Goal: Task Accomplishment & Management: Manage account settings

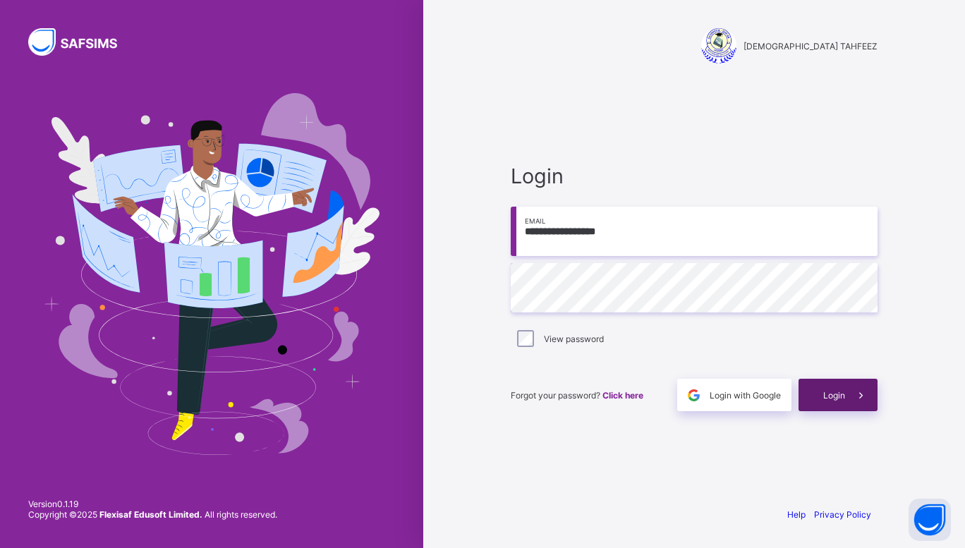
click at [859, 392] on icon at bounding box center [861, 395] width 15 height 13
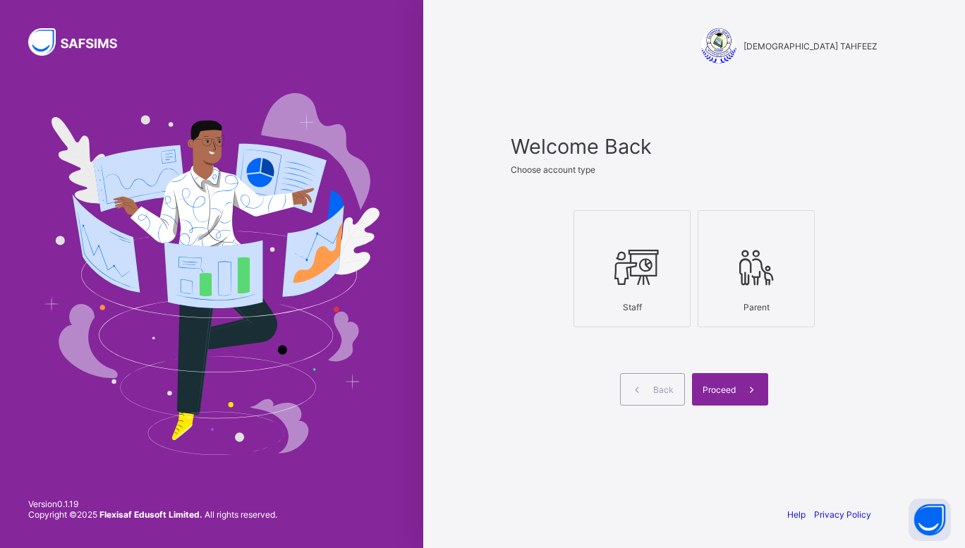
click at [622, 265] on icon at bounding box center [631, 267] width 49 height 42
click at [742, 384] on span at bounding box center [752, 389] width 32 height 32
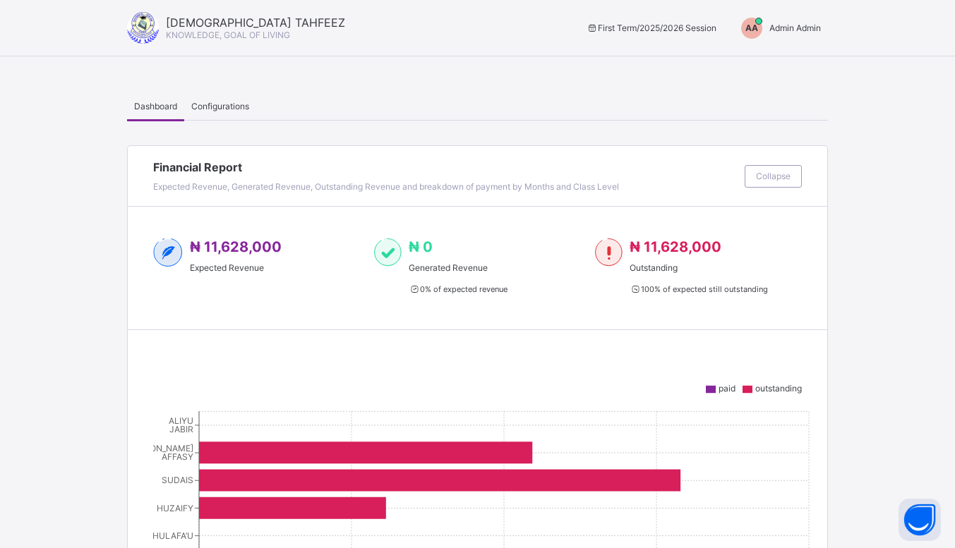
click at [808, 22] on div "AA Admin Admin" at bounding box center [777, 28] width 101 height 21
click at [777, 59] on span "Switch to Admin View" at bounding box center [767, 60] width 107 height 16
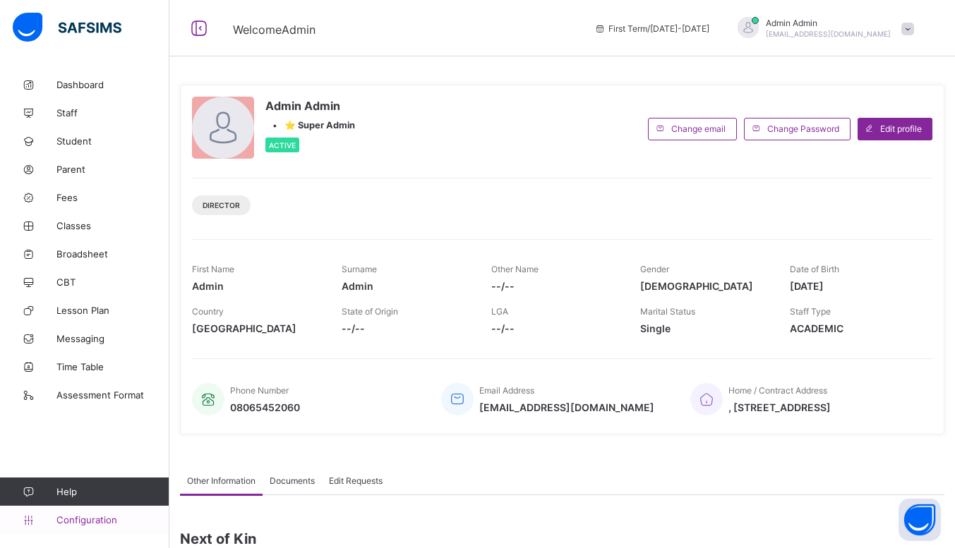
click at [73, 515] on span "Configuration" at bounding box center [112, 519] width 112 height 11
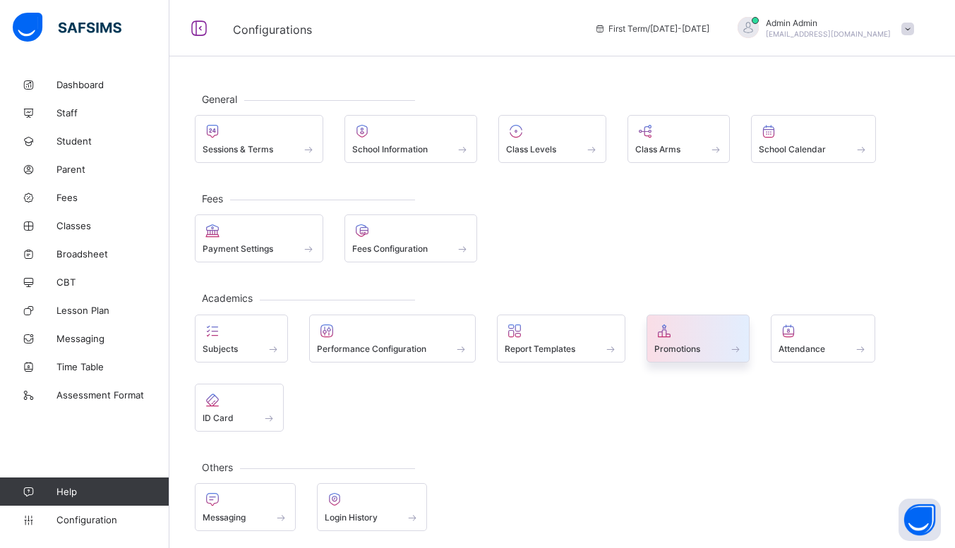
click at [723, 350] on div "Promotions" at bounding box center [698, 349] width 88 height 12
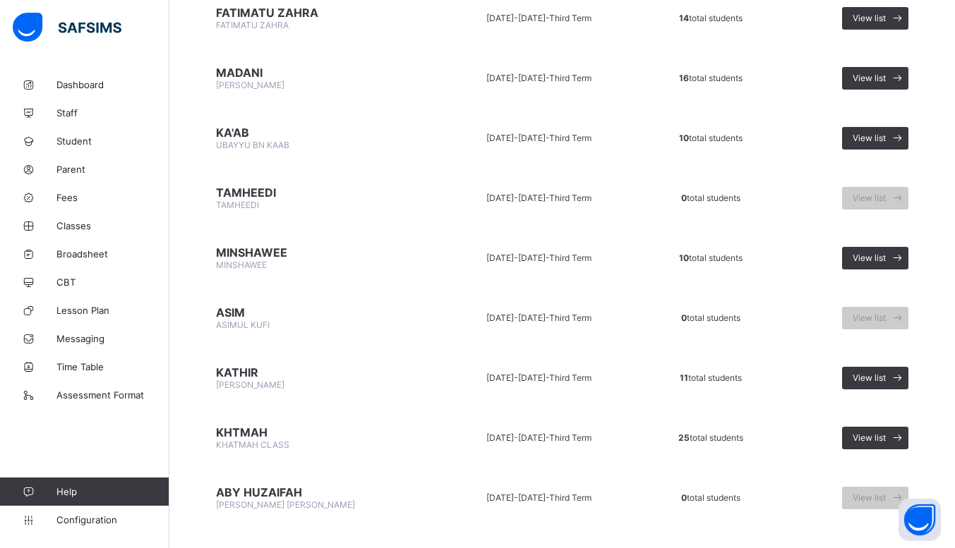
scroll to position [918, 0]
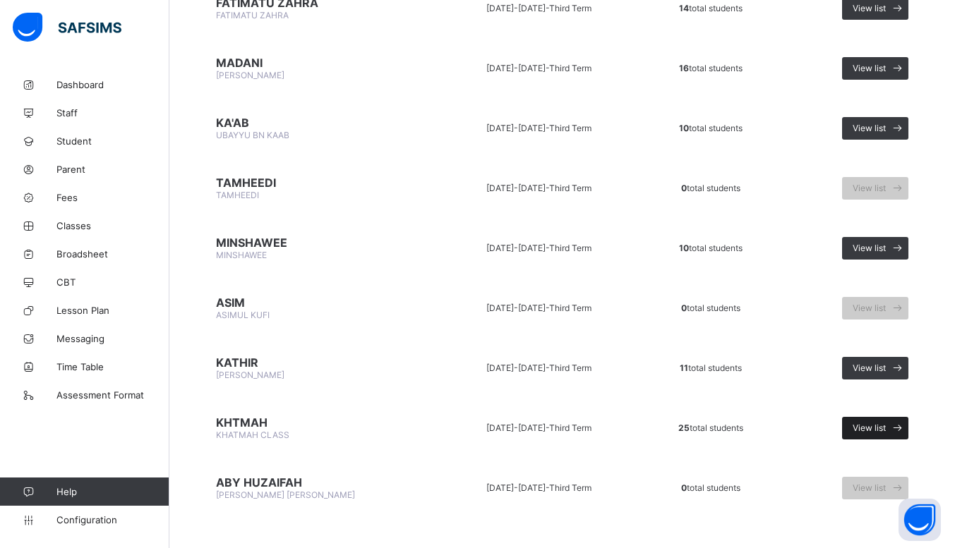
click at [885, 423] on span "View list" at bounding box center [868, 428] width 33 height 11
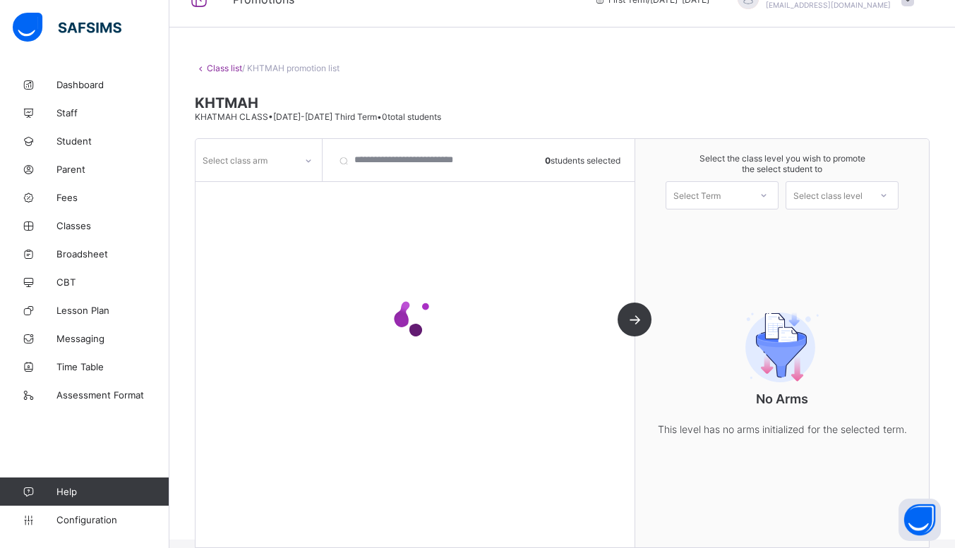
scroll to position [46, 0]
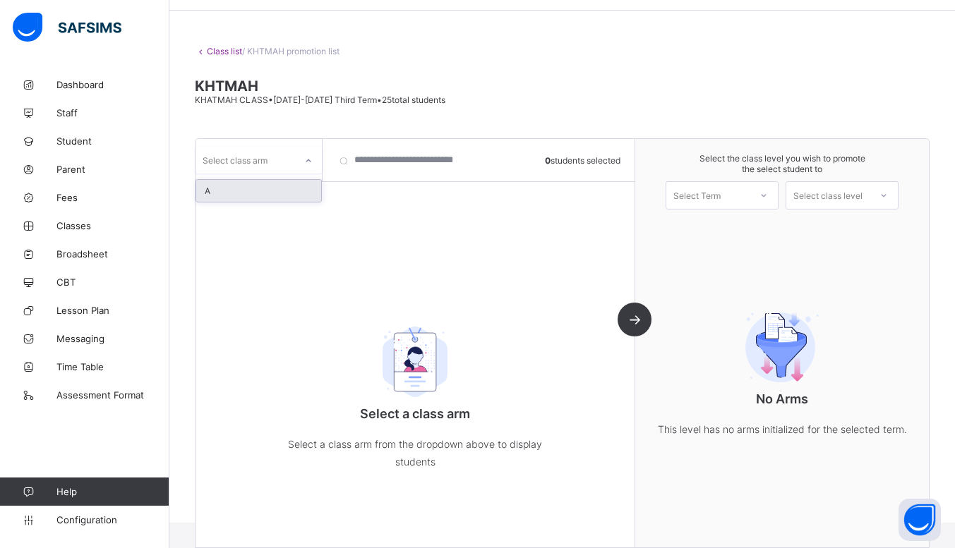
click at [308, 166] on icon at bounding box center [308, 161] width 8 height 14
click at [229, 186] on div "A" at bounding box center [258, 191] width 125 height 22
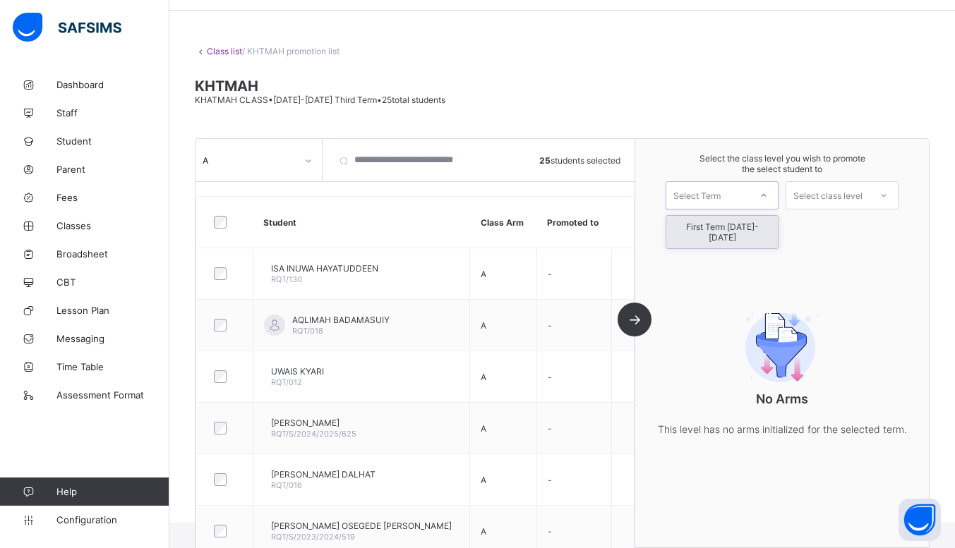
click at [761, 205] on div at bounding box center [763, 195] width 25 height 24
click at [736, 227] on div "First Term [DATE]-[DATE]" at bounding box center [721, 232] width 111 height 32
click at [888, 200] on div at bounding box center [883, 195] width 25 height 24
click at [869, 194] on div "Select class level" at bounding box center [827, 196] width 83 height 20
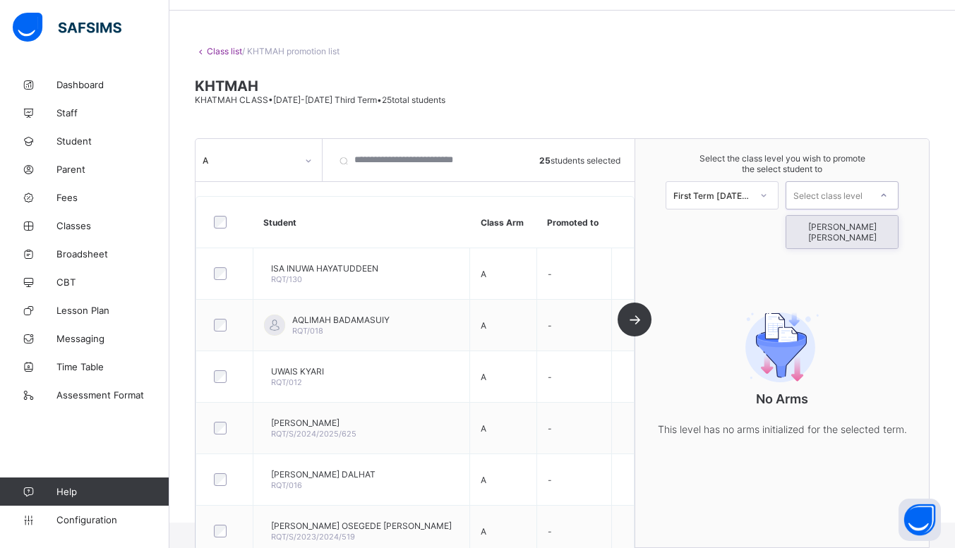
click at [869, 194] on div "Select class level" at bounding box center [827, 196] width 83 height 20
click at [90, 222] on span "Classes" at bounding box center [112, 225] width 113 height 11
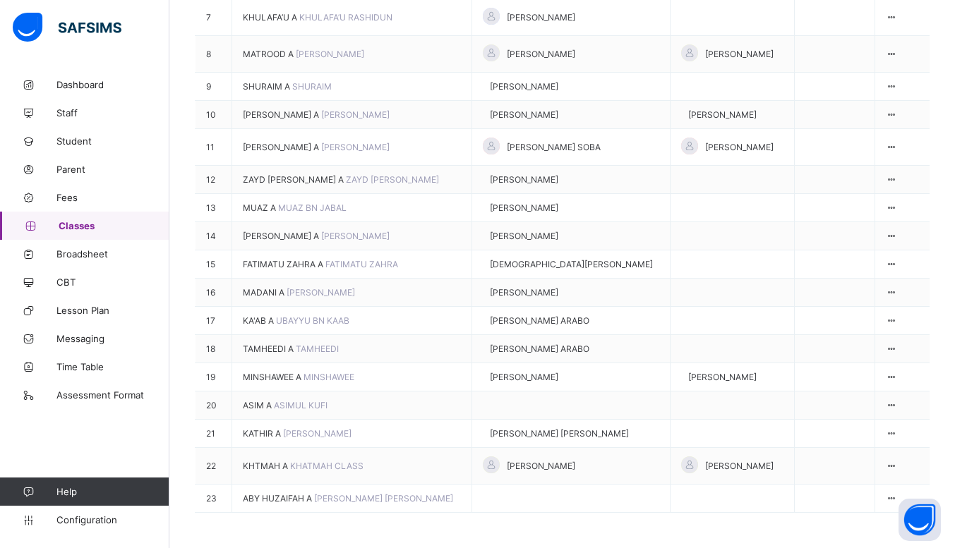
scroll to position [528, 0]
click at [867, 436] on div "View Class" at bounding box center [851, 441] width 80 height 11
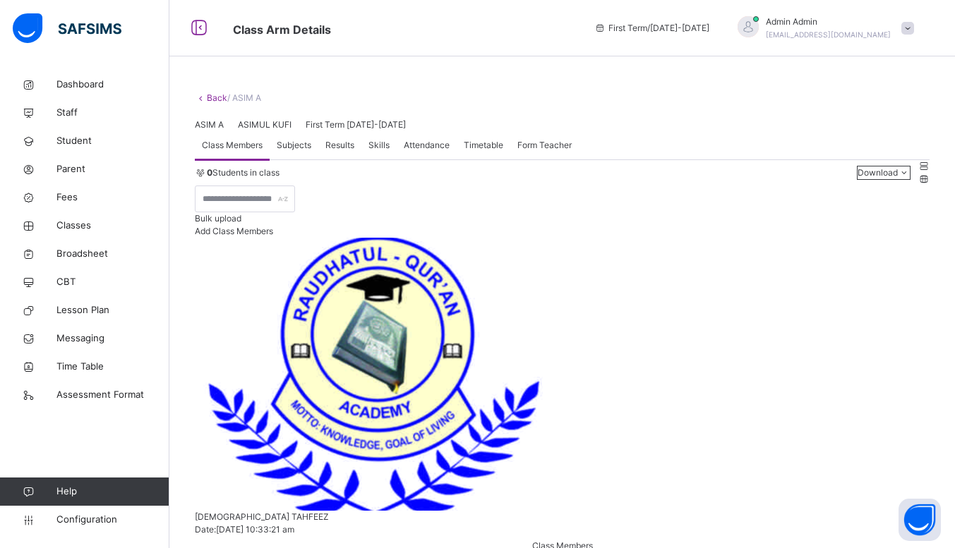
click at [273, 236] on span "Add Class Members" at bounding box center [234, 231] width 78 height 11
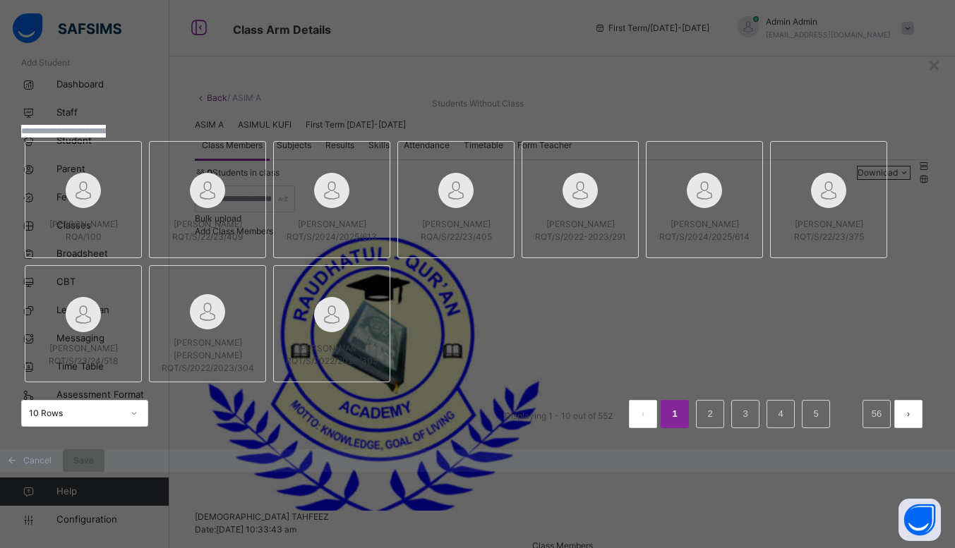
click at [106, 138] on input "text" at bounding box center [63, 131] width 85 height 13
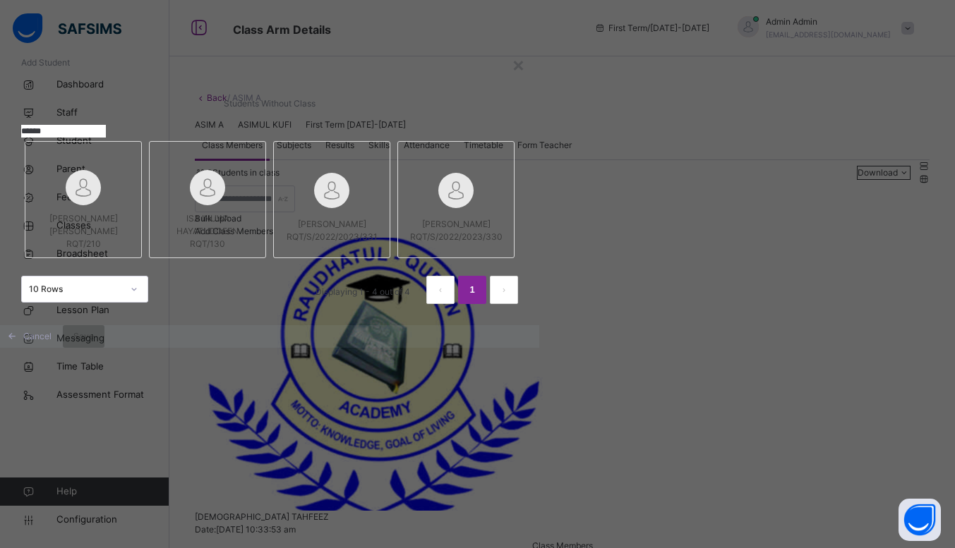
type input "******"
click at [118, 236] on span "[PERSON_NAME] [PERSON_NAME]" at bounding box center [83, 224] width 68 height 23
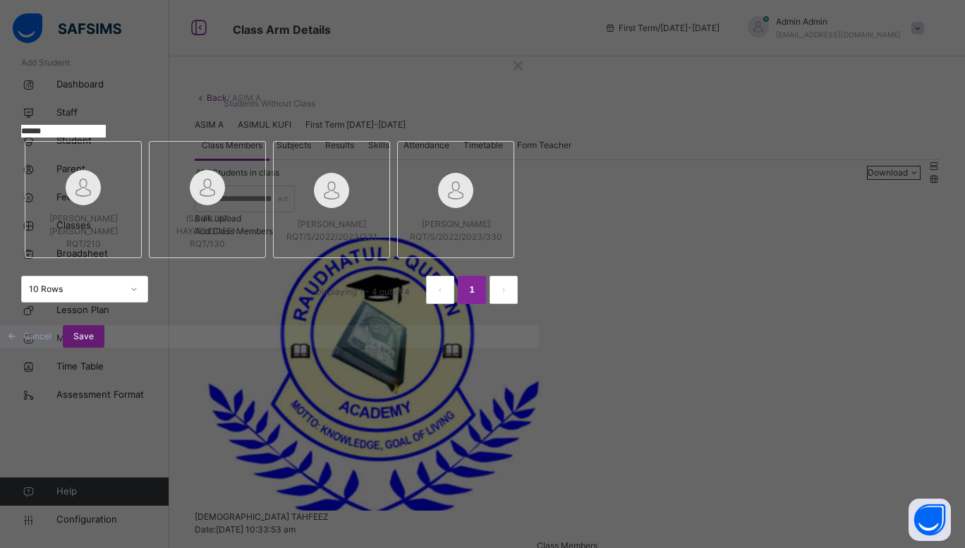
click at [94, 343] on span "Save" at bounding box center [83, 336] width 20 height 13
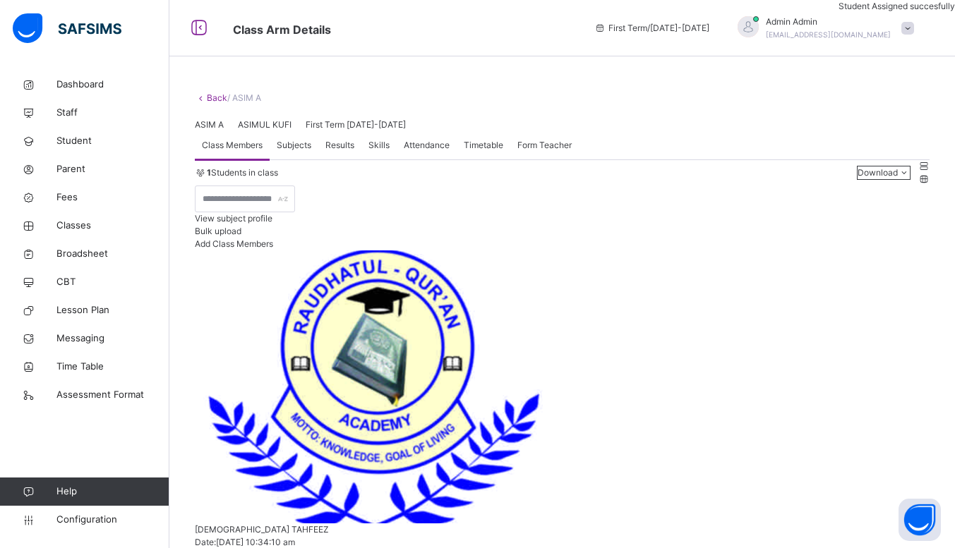
click at [273, 249] on span "Add Class Members" at bounding box center [234, 243] width 78 height 11
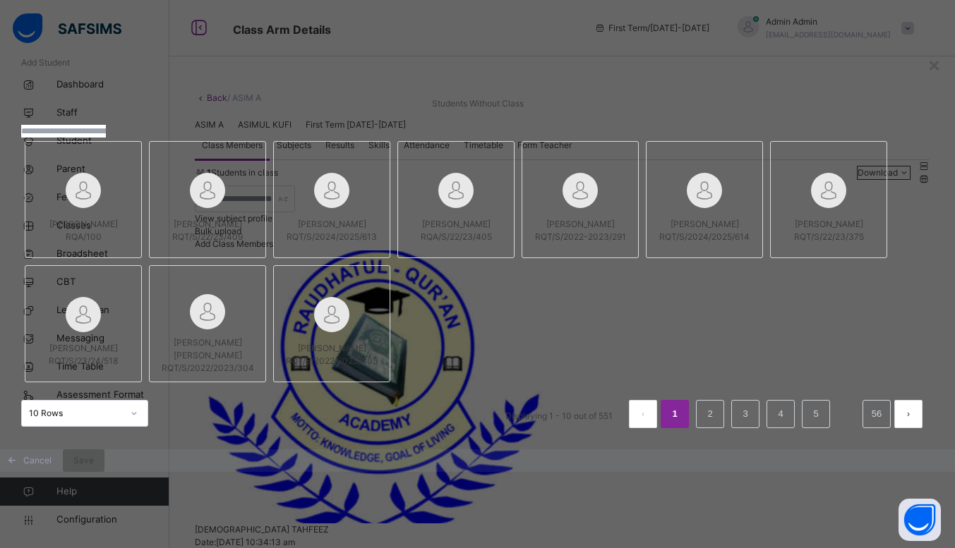
click at [106, 138] on input "text" at bounding box center [63, 131] width 85 height 13
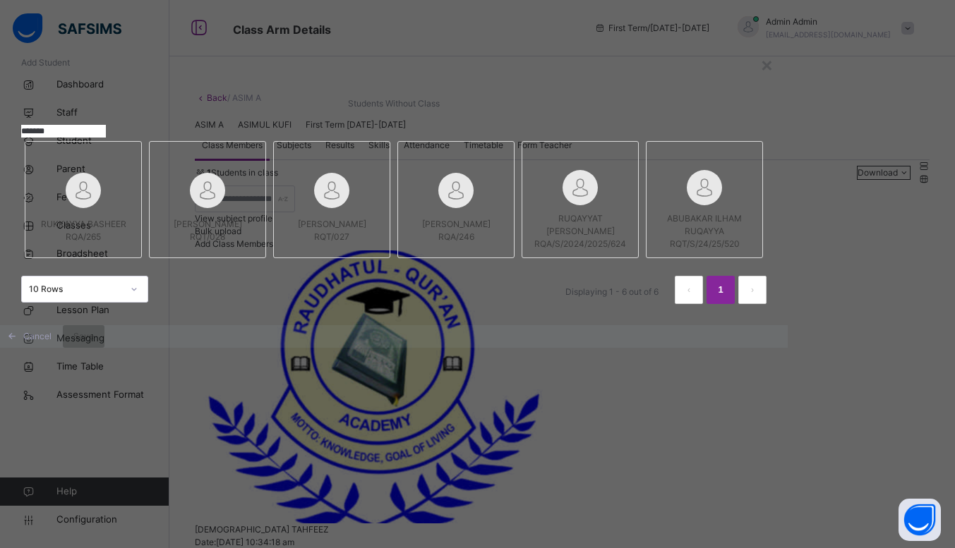
type input "*******"
click at [366, 229] on span "[PERSON_NAME]" at bounding box center [332, 224] width 68 height 11
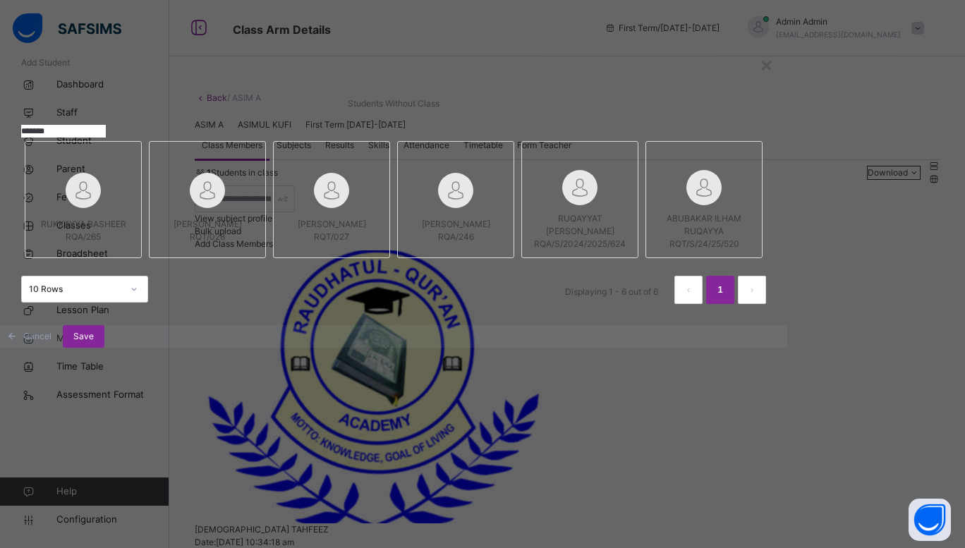
scroll to position [81, 0]
click at [94, 343] on span "Save" at bounding box center [83, 336] width 20 height 13
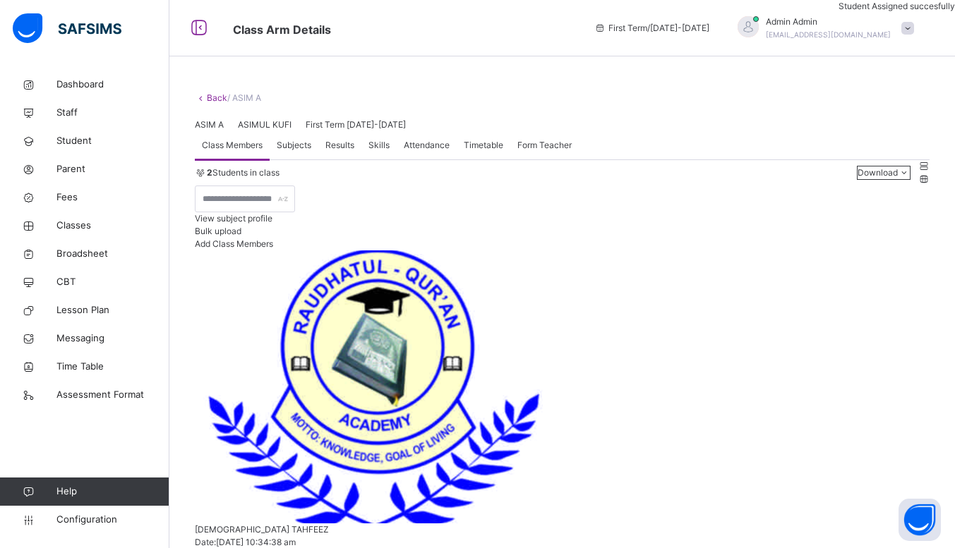
click at [273, 249] on span "Add Class Members" at bounding box center [234, 243] width 78 height 11
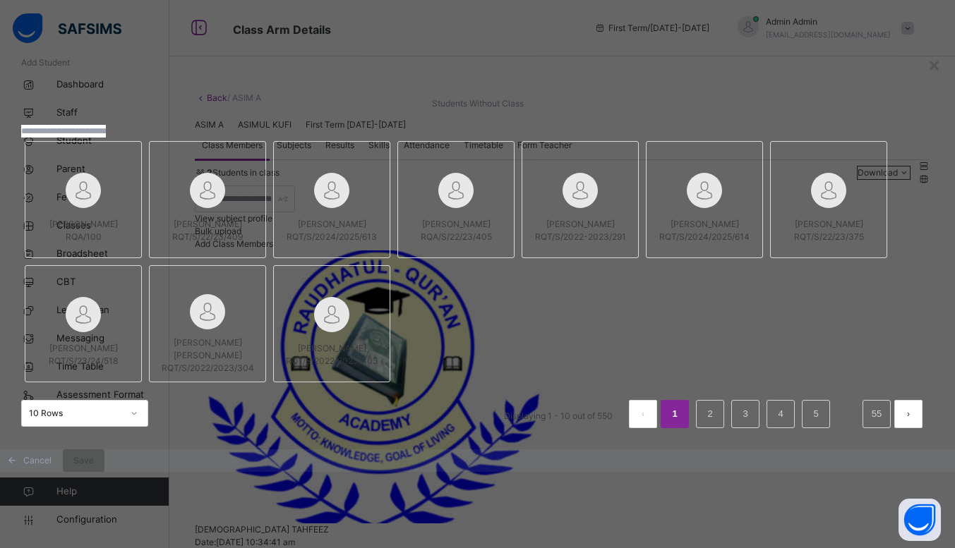
click at [106, 138] on input "text" at bounding box center [63, 131] width 85 height 13
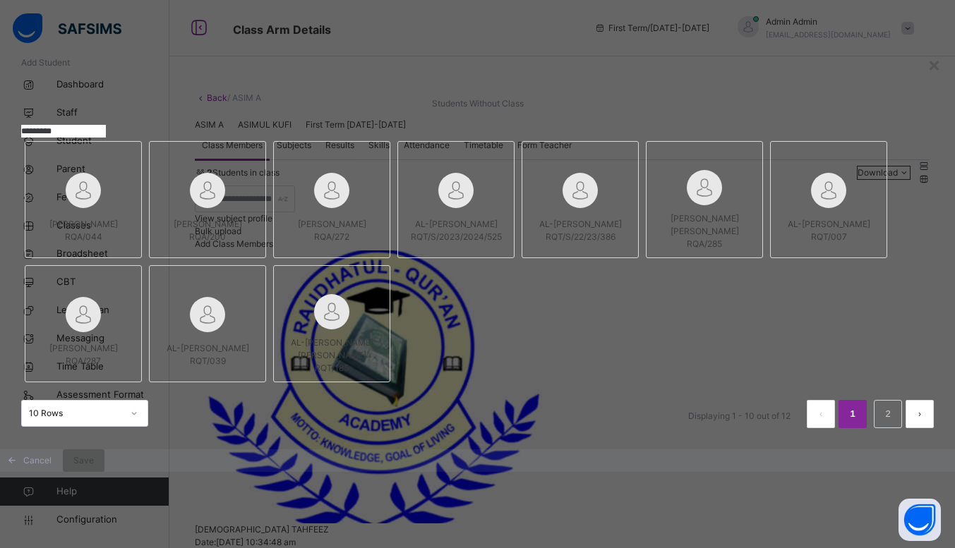
click at [373, 361] on span "AL-[PERSON_NAME] [PERSON_NAME]" at bounding box center [332, 348] width 83 height 23
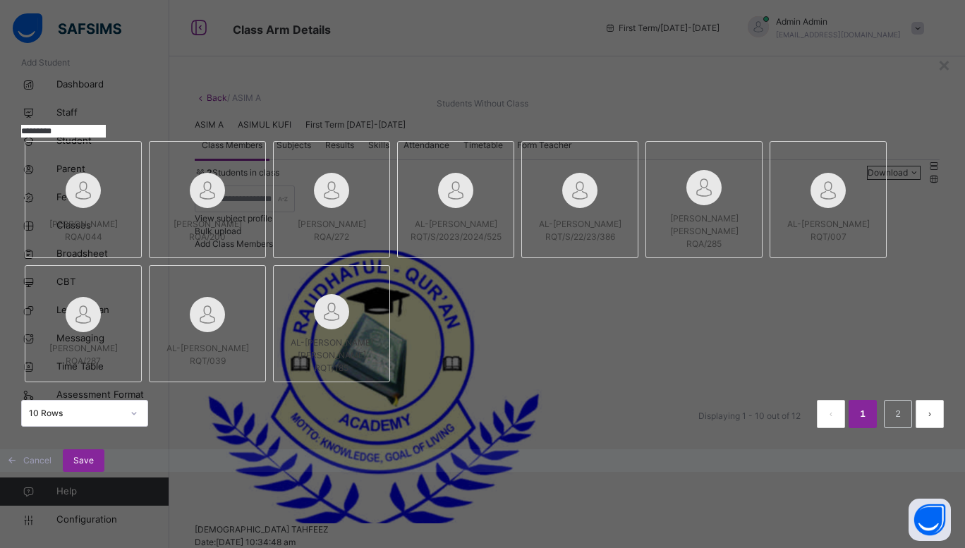
click at [106, 125] on input "*********" at bounding box center [63, 131] width 85 height 13
type input "*"
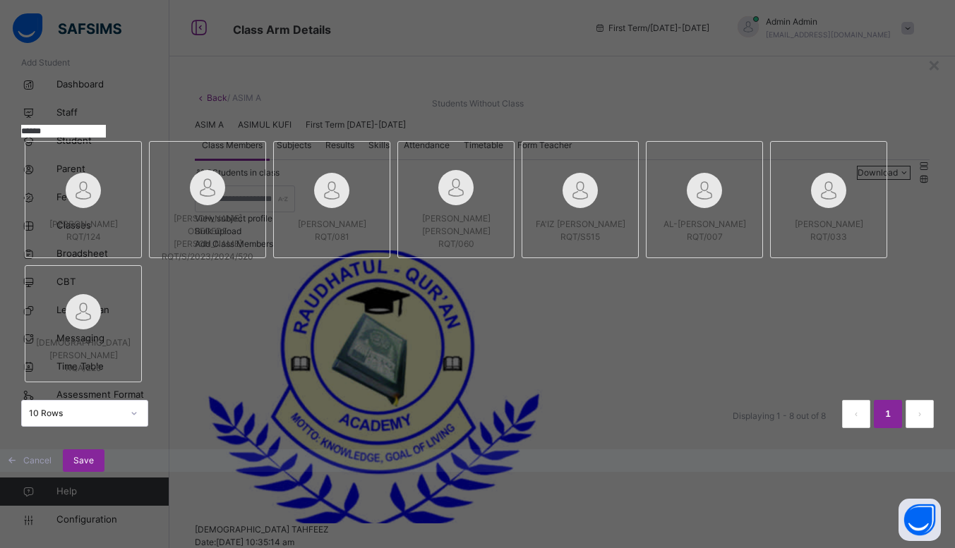
type input "******"
click at [490, 213] on span "[PERSON_NAME] [PERSON_NAME]" at bounding box center [456, 224] width 68 height 23
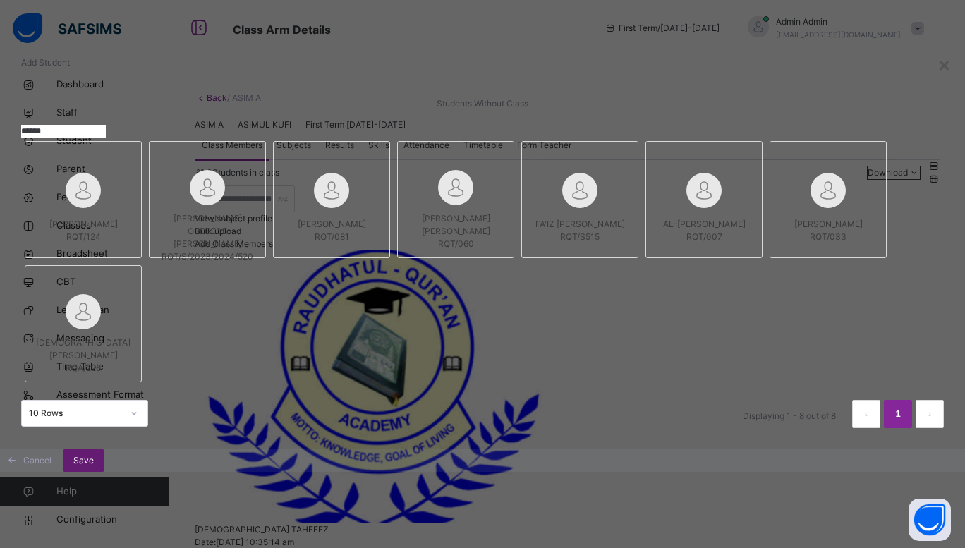
click at [94, 467] on span "Save" at bounding box center [83, 460] width 20 height 13
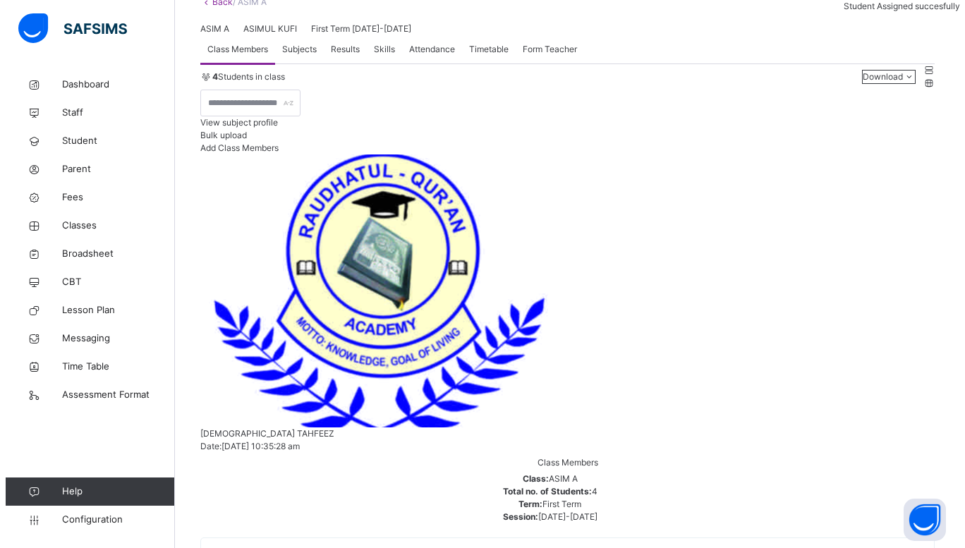
scroll to position [0, 0]
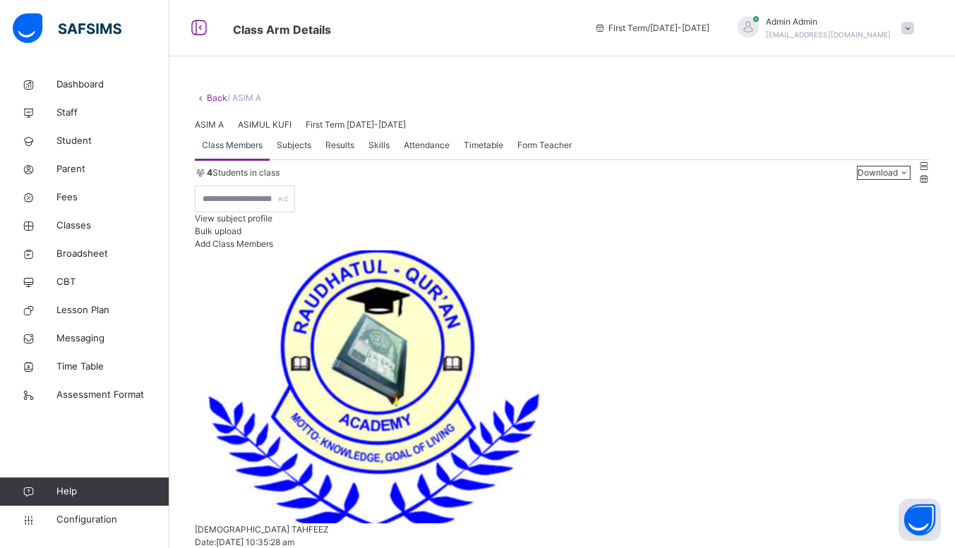
click at [273, 249] on span "Add Class Members" at bounding box center [234, 243] width 78 height 11
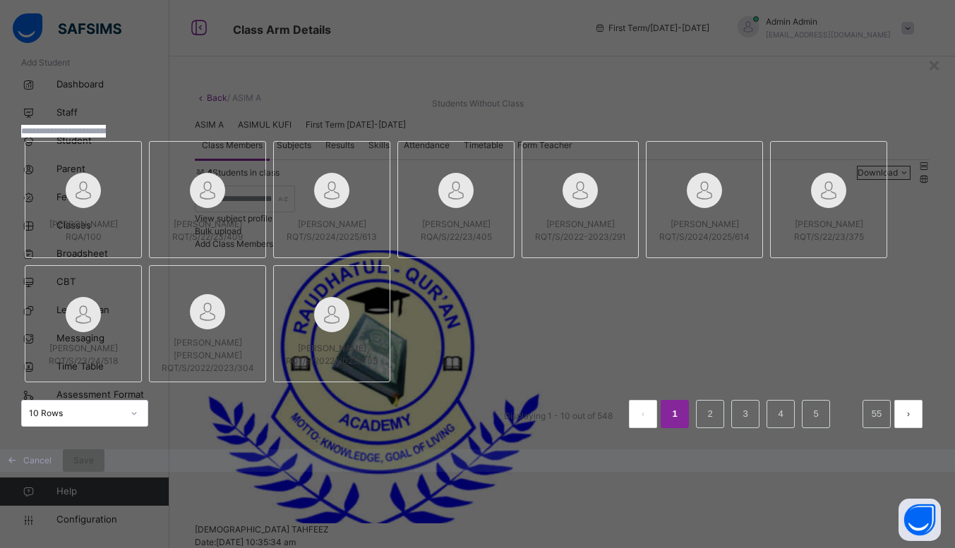
click at [106, 138] on input "text" at bounding box center [63, 131] width 85 height 13
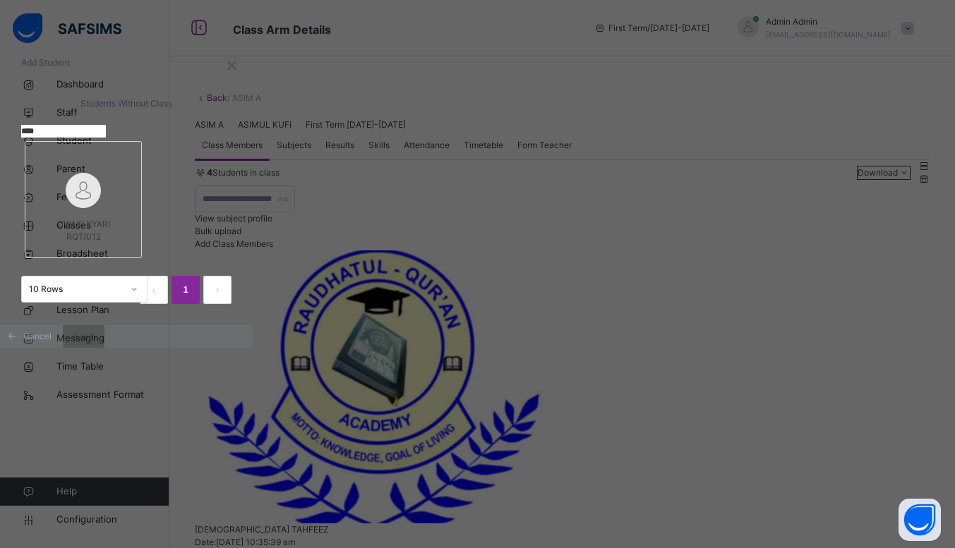
click at [134, 250] on div "UWAIS KYARI RQT/012" at bounding box center [83, 231] width 102 height 40
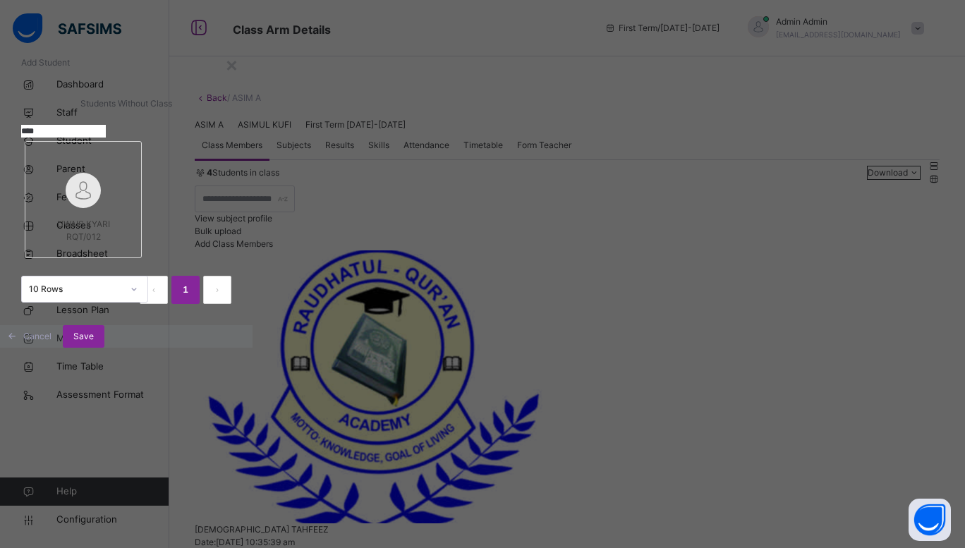
click at [106, 138] on input "****" at bounding box center [63, 131] width 85 height 13
type input "*"
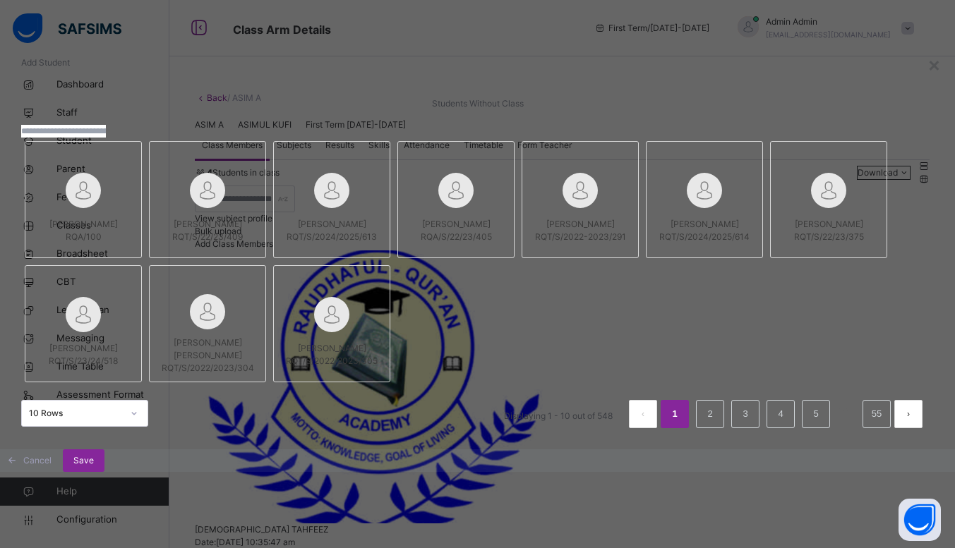
click at [106, 138] on input "text" at bounding box center [63, 131] width 85 height 13
click at [615, 229] on span "[PERSON_NAME]" at bounding box center [580, 224] width 68 height 11
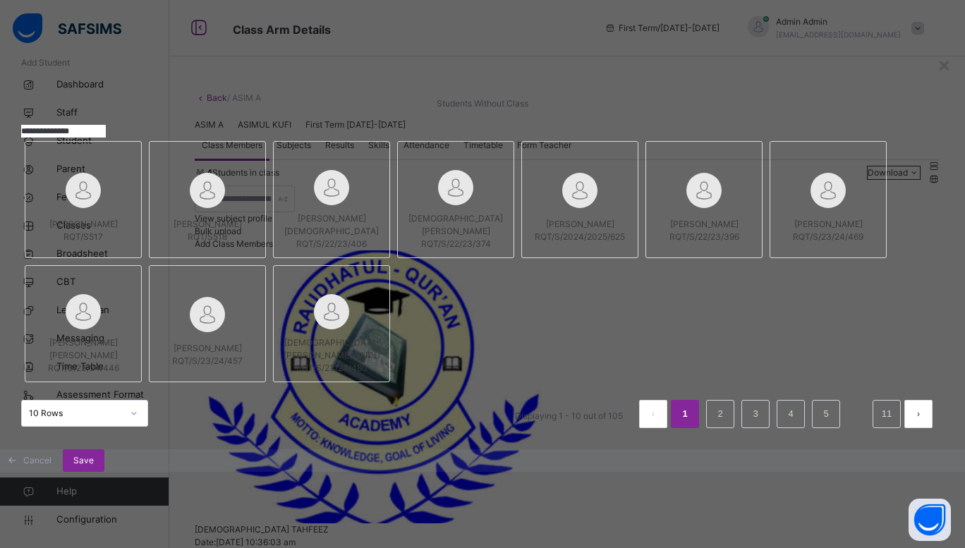
click at [106, 138] on input "**********" at bounding box center [63, 131] width 85 height 13
type input "*"
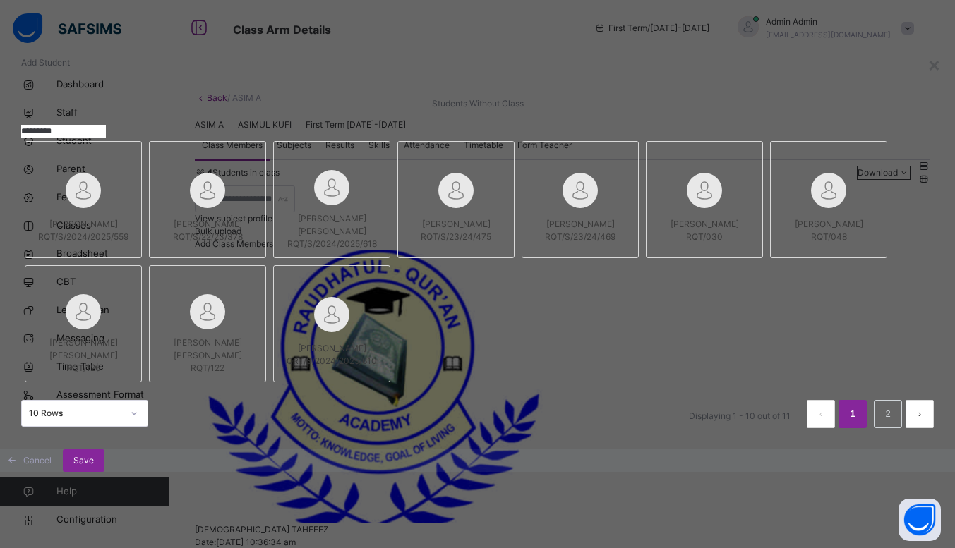
click at [366, 236] on span "[PERSON_NAME] [PERSON_NAME]" at bounding box center [332, 224] width 68 height 23
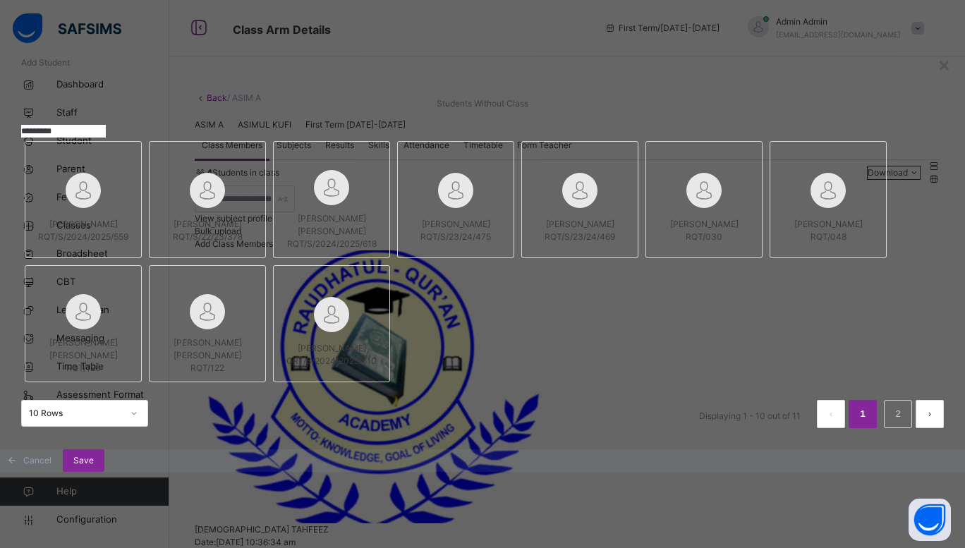
click at [106, 138] on input "*********" at bounding box center [63, 131] width 85 height 13
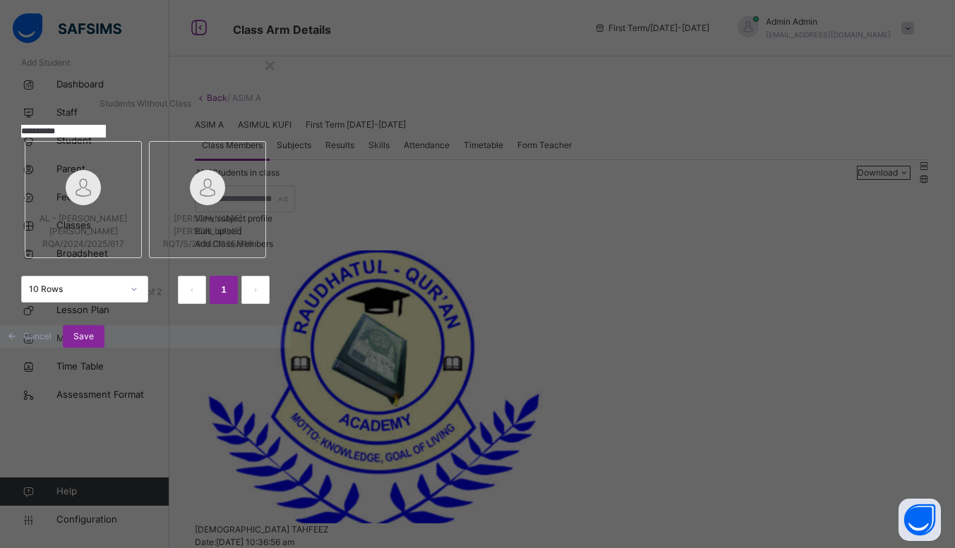
type input "**********"
click at [242, 236] on span "[PERSON_NAME] [PERSON_NAME]" at bounding box center [208, 224] width 68 height 23
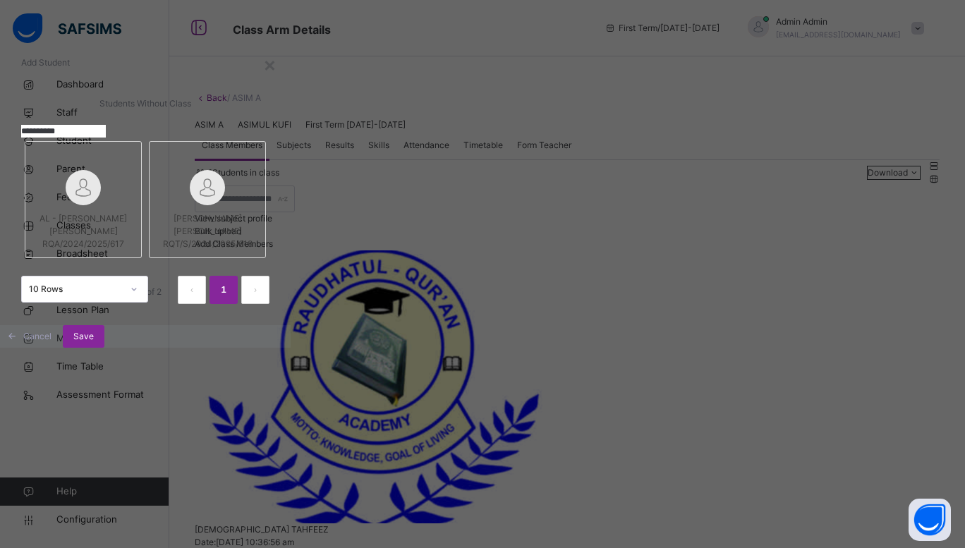
click at [242, 236] on span "[PERSON_NAME] [PERSON_NAME]" at bounding box center [208, 224] width 68 height 23
click at [127, 236] on span "AL - [PERSON_NAME] [PERSON_NAME]" at bounding box center [83, 224] width 87 height 23
click at [258, 258] on div "[PERSON_NAME] [PERSON_NAME] RQT/S/2024/2025/618" at bounding box center [208, 231] width 102 height 52
click at [104, 348] on div "Save" at bounding box center [84, 336] width 42 height 23
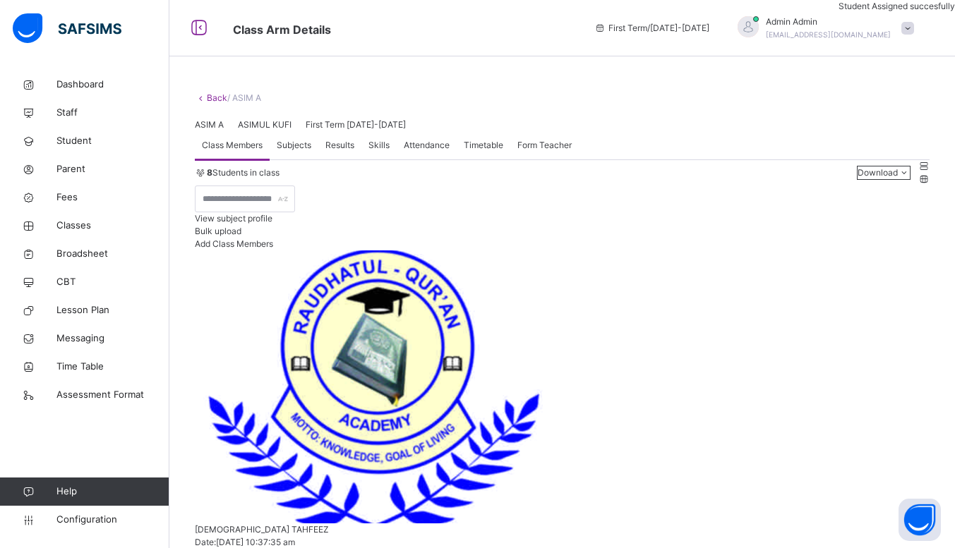
click at [890, 250] on div "Add Class Members" at bounding box center [562, 244] width 734 height 13
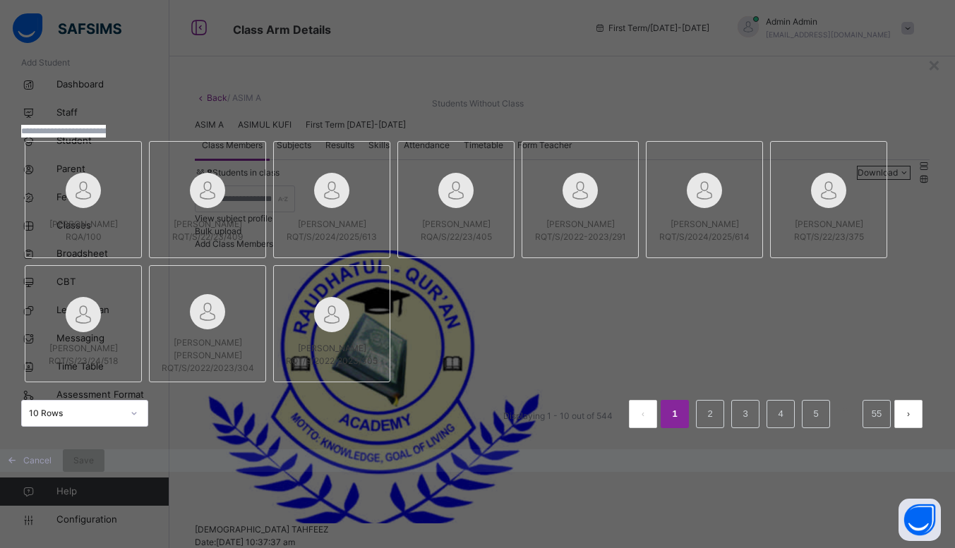
click at [106, 138] on input "text" at bounding box center [63, 131] width 85 height 13
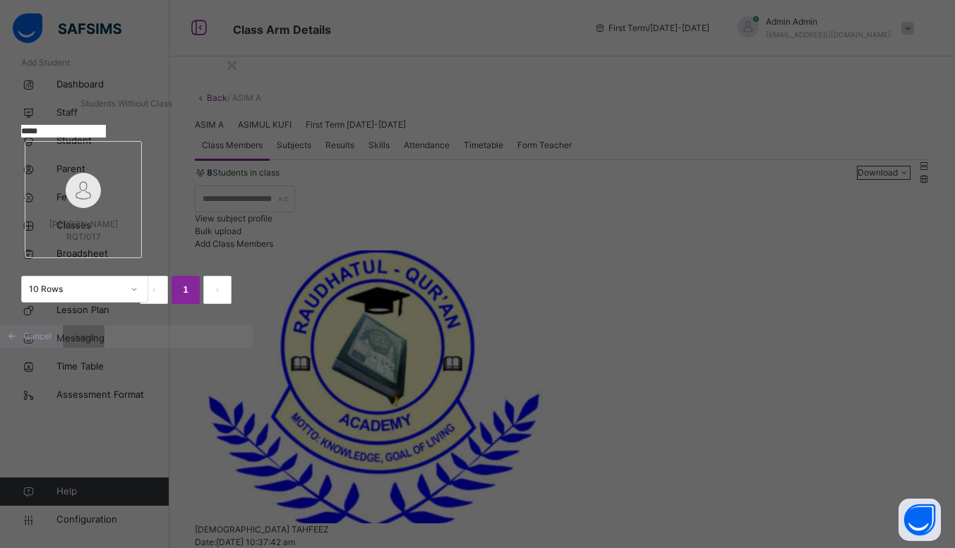
type input "*****"
click at [134, 211] on div at bounding box center [83, 190] width 102 height 41
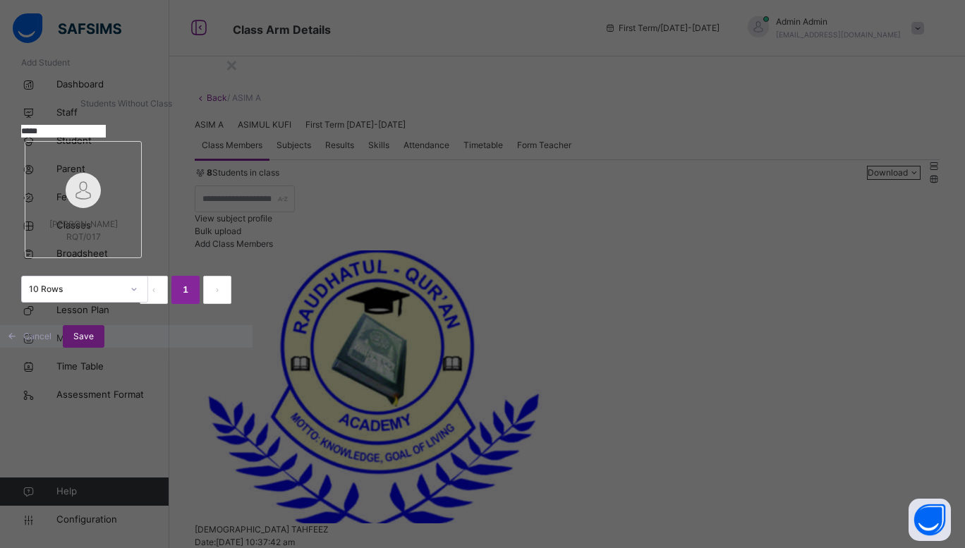
click at [94, 343] on span "Save" at bounding box center [83, 336] width 20 height 13
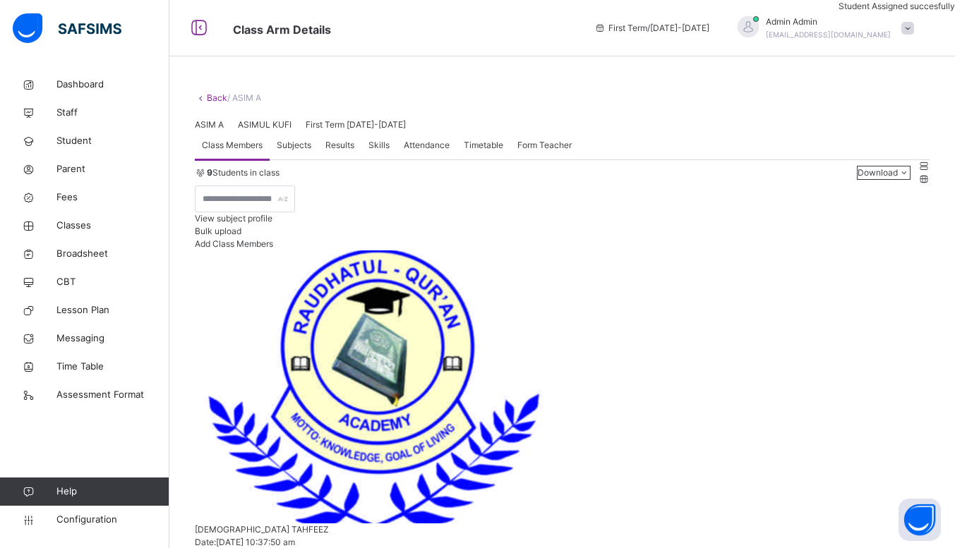
click at [273, 249] on span "Add Class Members" at bounding box center [234, 243] width 78 height 11
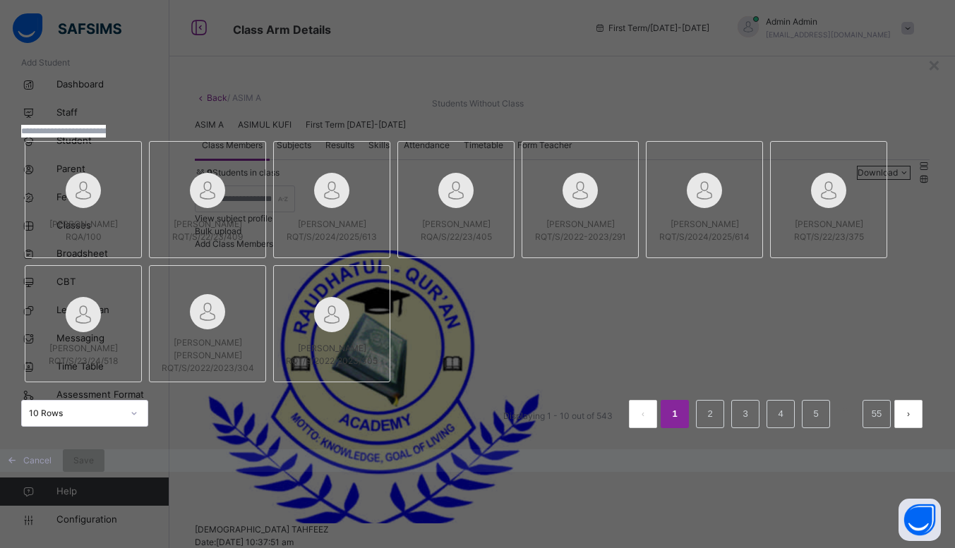
click at [106, 138] on input "text" at bounding box center [63, 131] width 85 height 13
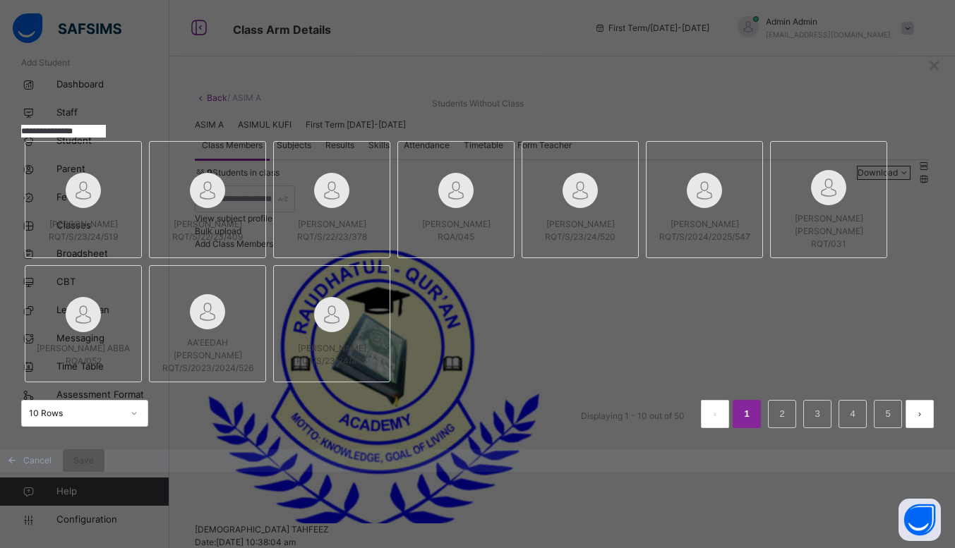
type input "**********"
click at [794, 236] on span "[PERSON_NAME] [PERSON_NAME]" at bounding box center [828, 224] width 68 height 23
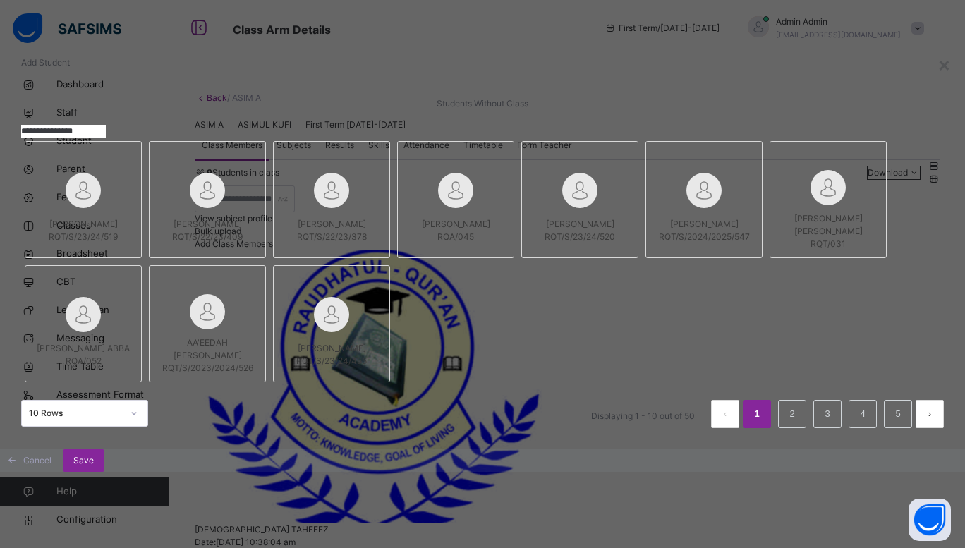
scroll to position [81, 0]
click at [104, 472] on div "Save" at bounding box center [84, 460] width 42 height 23
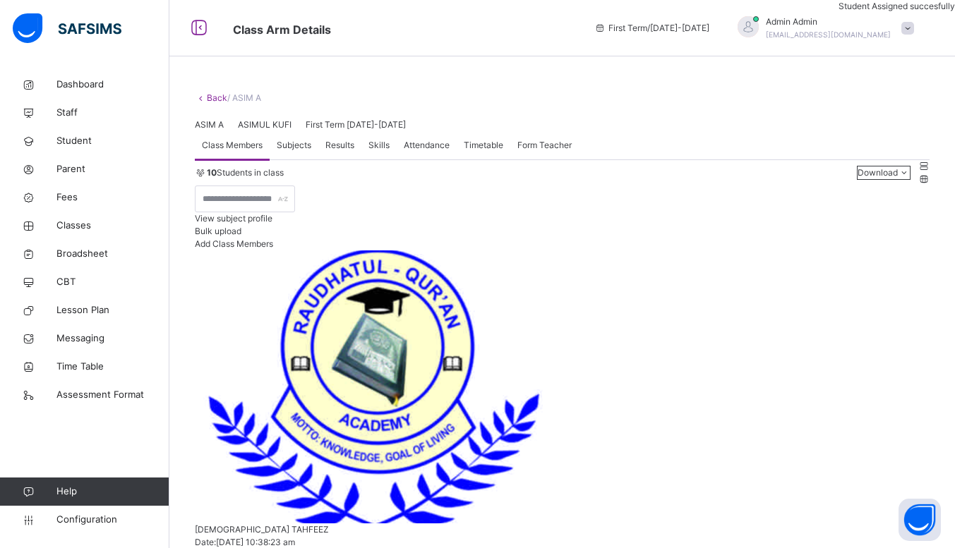
click at [273, 249] on span "Add Class Members" at bounding box center [234, 243] width 78 height 11
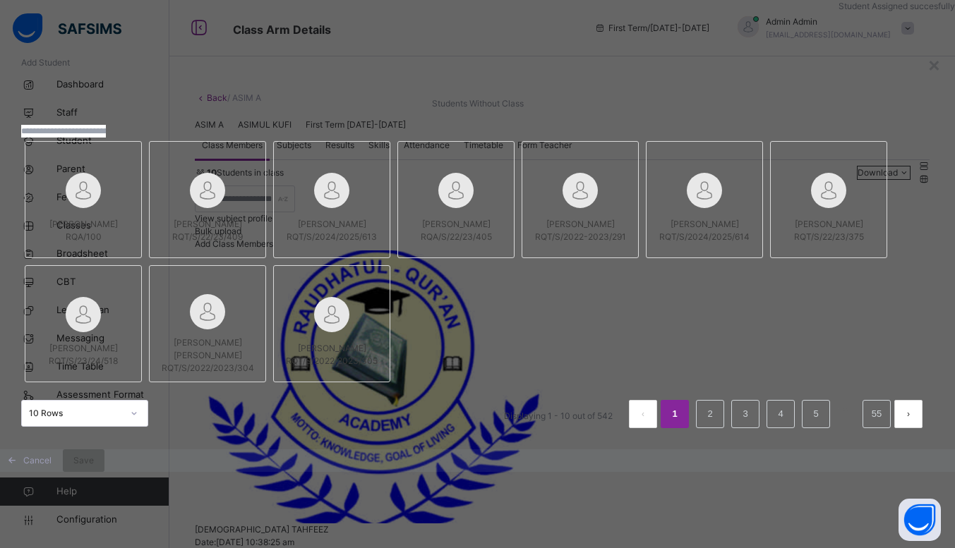
click at [106, 138] on input "text" at bounding box center [63, 131] width 85 height 13
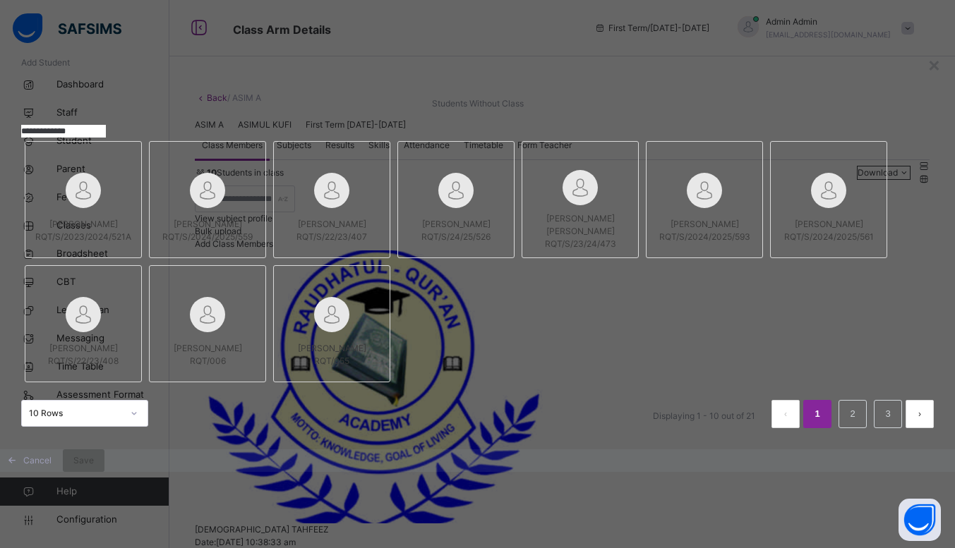
type input "**********"
click at [242, 353] on span "[PERSON_NAME]" at bounding box center [208, 348] width 68 height 11
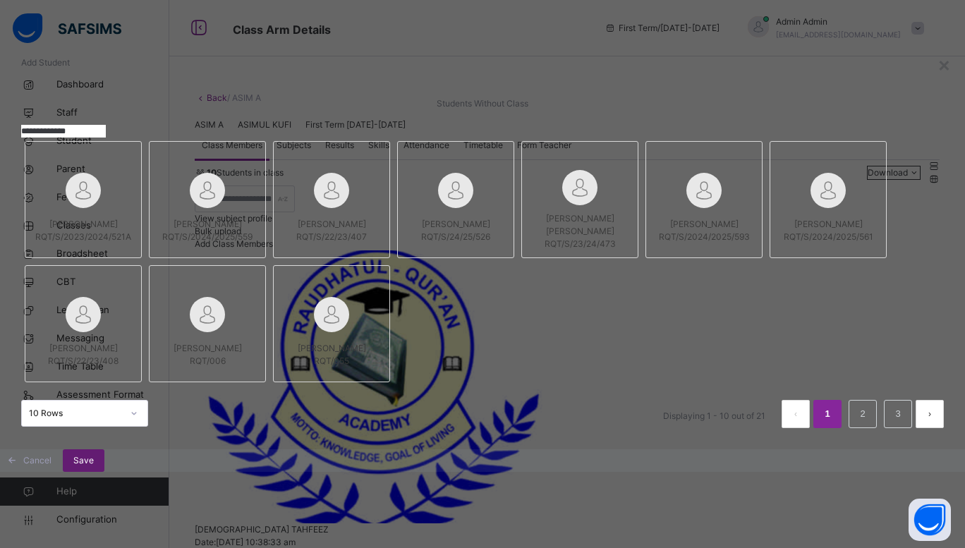
click at [104, 472] on div "Save" at bounding box center [84, 460] width 42 height 23
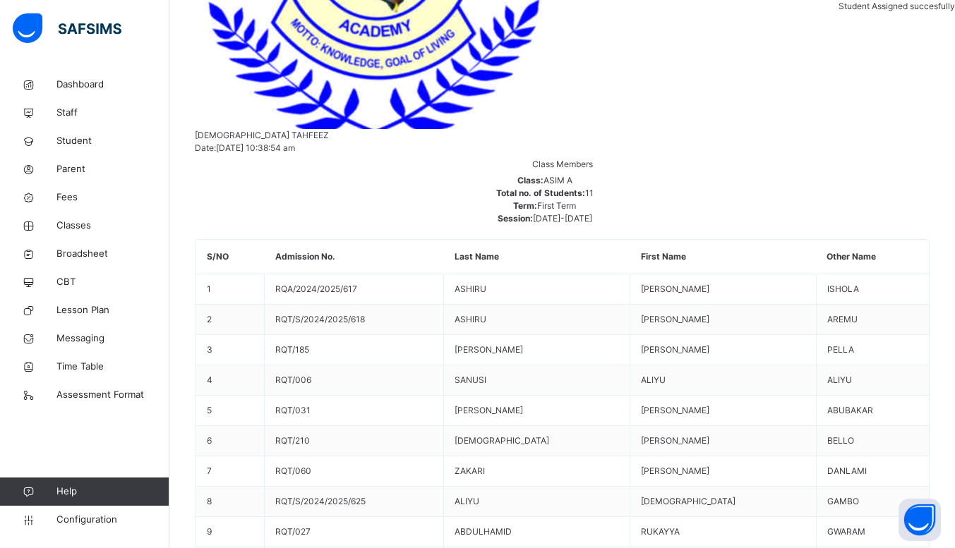
scroll to position [0, 0]
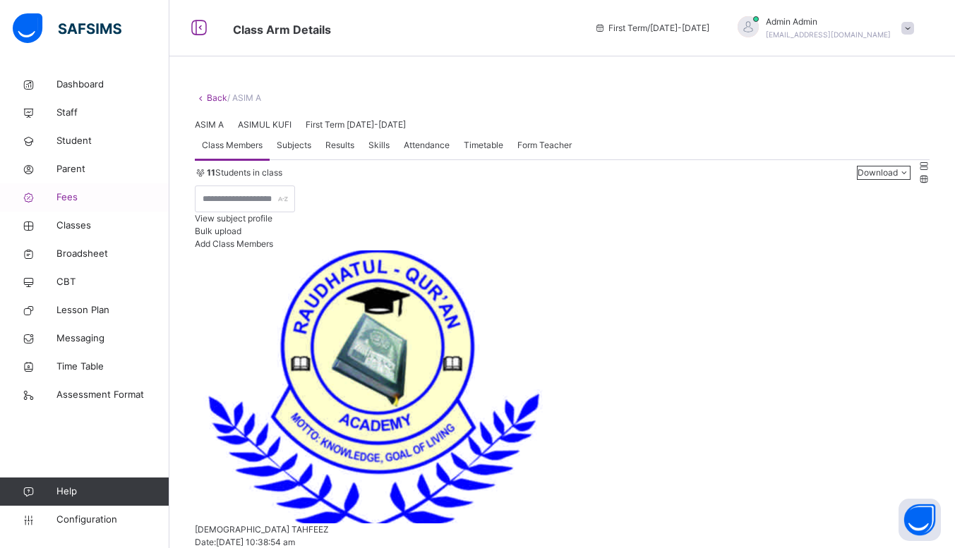
click at [71, 196] on span "Fees" at bounding box center [112, 198] width 113 height 14
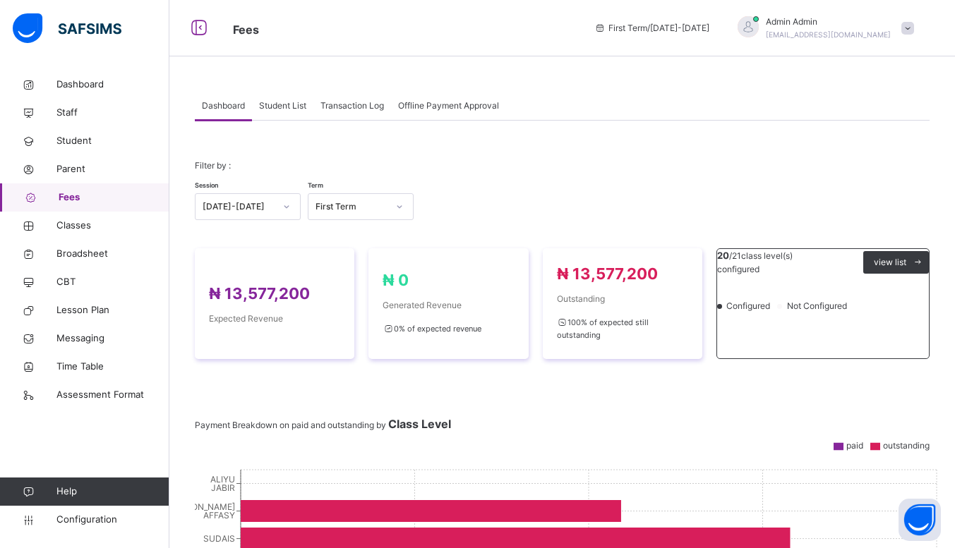
click at [292, 107] on span "Student List" at bounding box center [282, 105] width 47 height 13
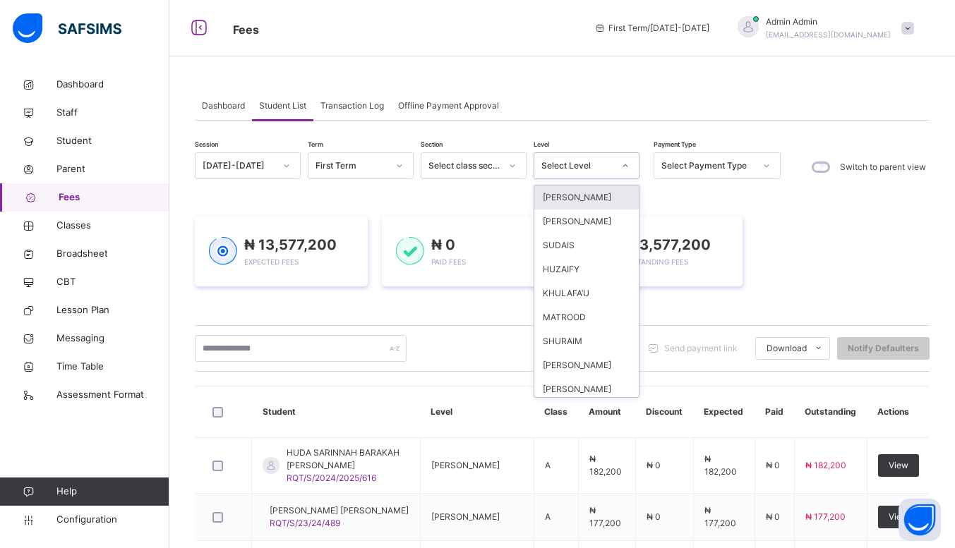
click at [615, 164] on div at bounding box center [625, 166] width 24 height 23
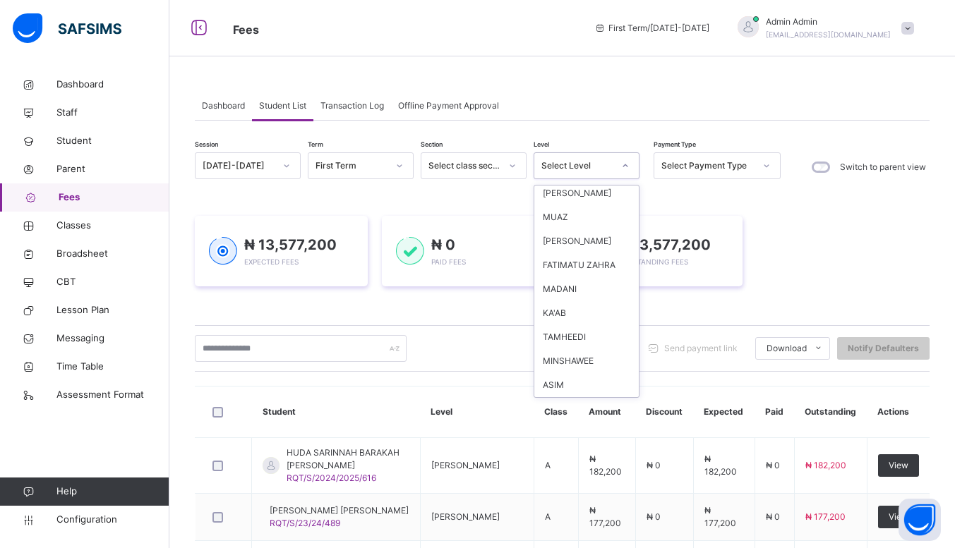
scroll to position [254, 0]
click at [579, 356] on div "ASIM" at bounding box center [586, 364] width 104 height 24
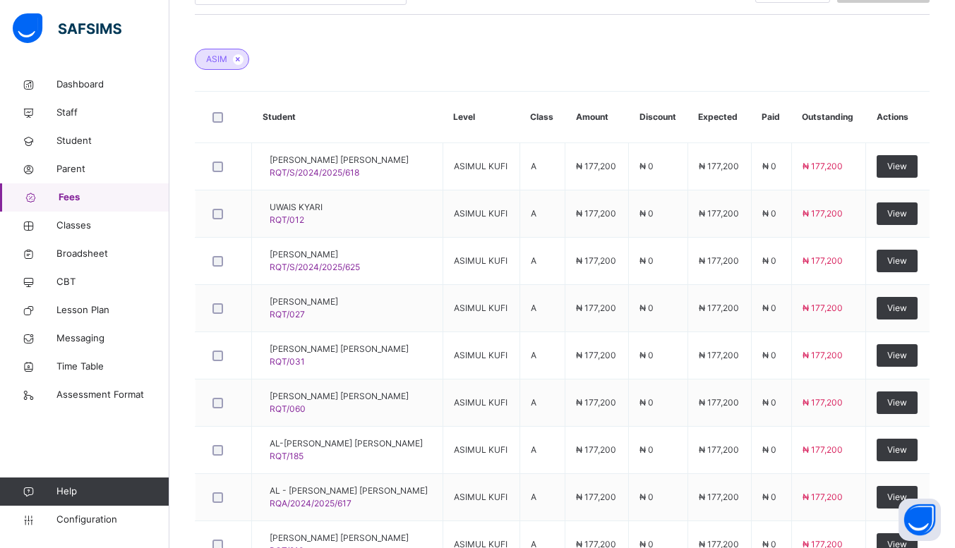
scroll to position [385, 0]
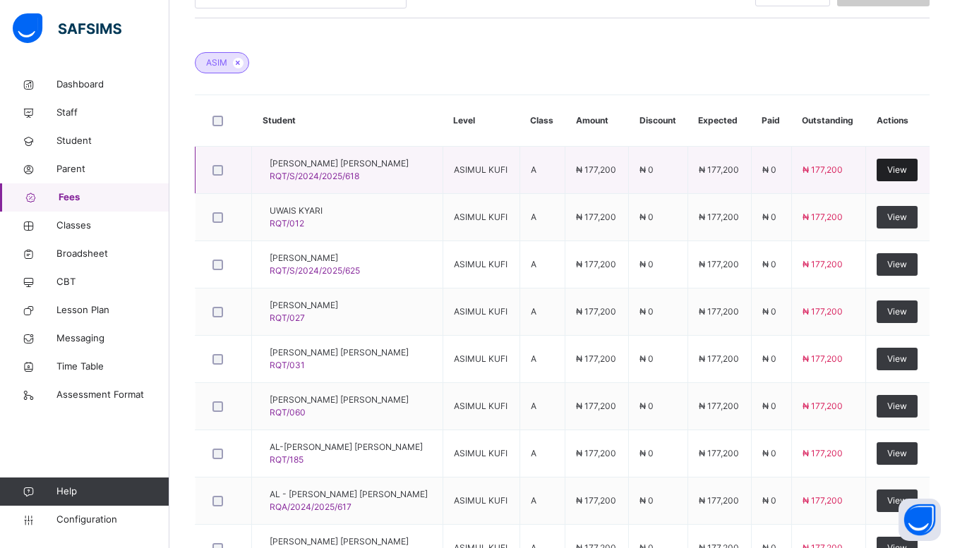
click at [903, 168] on span "View" at bounding box center [897, 170] width 20 height 13
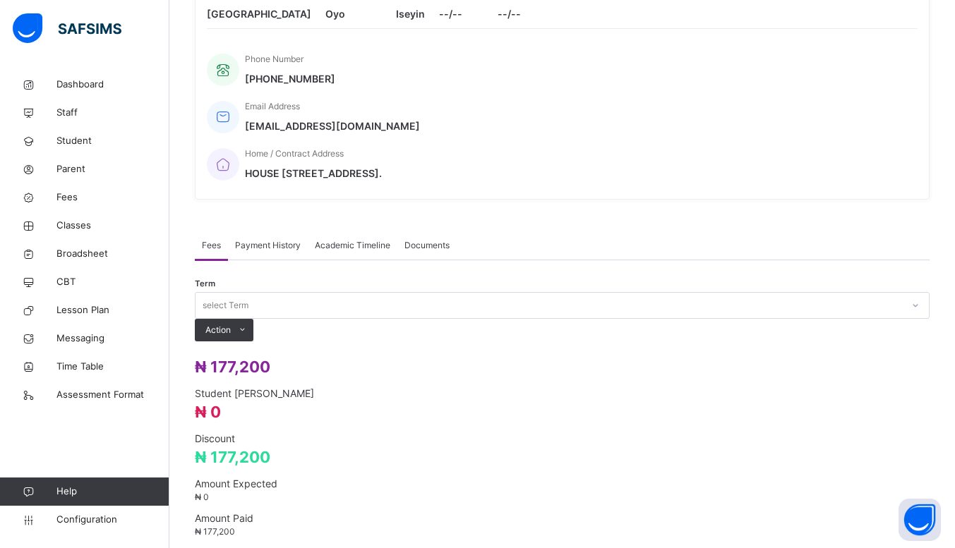
scroll to position [471, 0]
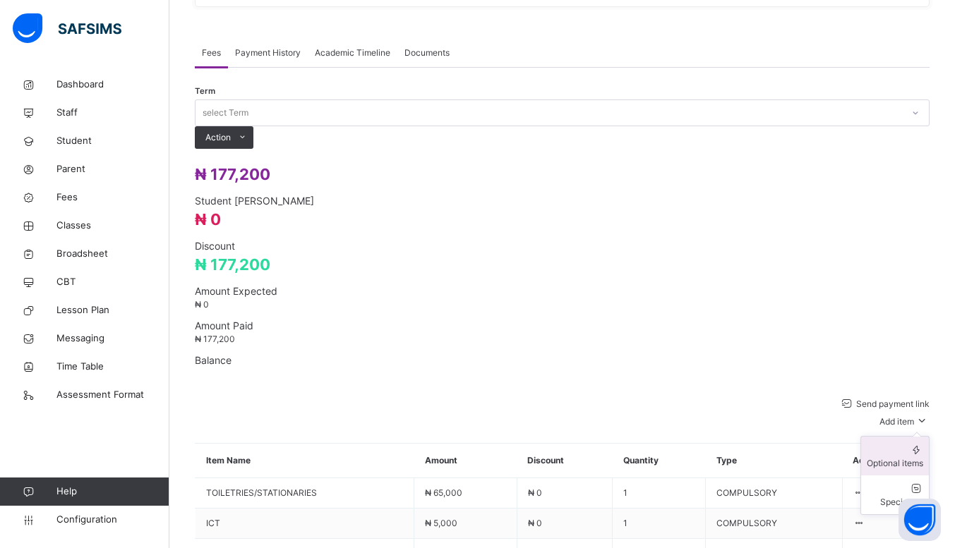
click at [923, 457] on div "Optional items" at bounding box center [894, 463] width 56 height 13
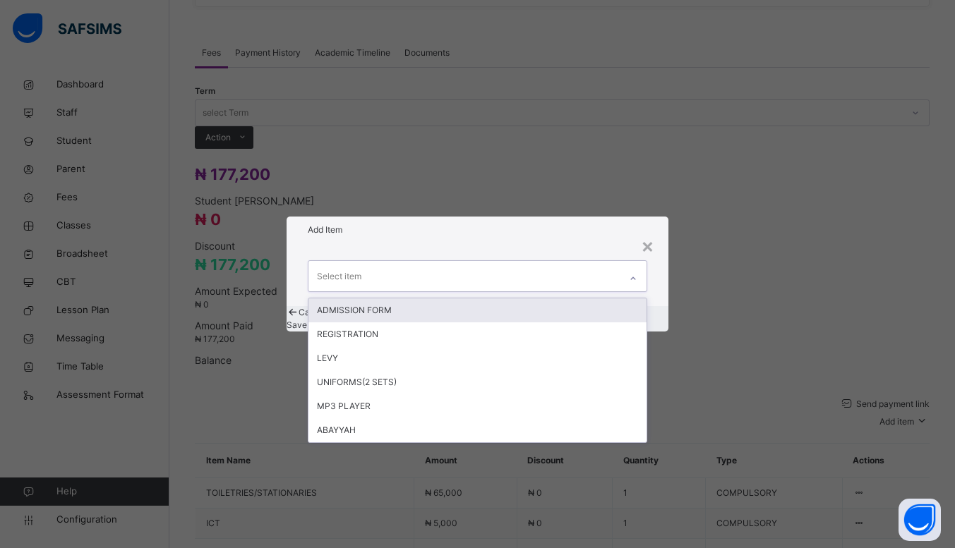
click at [622, 268] on div at bounding box center [632, 276] width 27 height 30
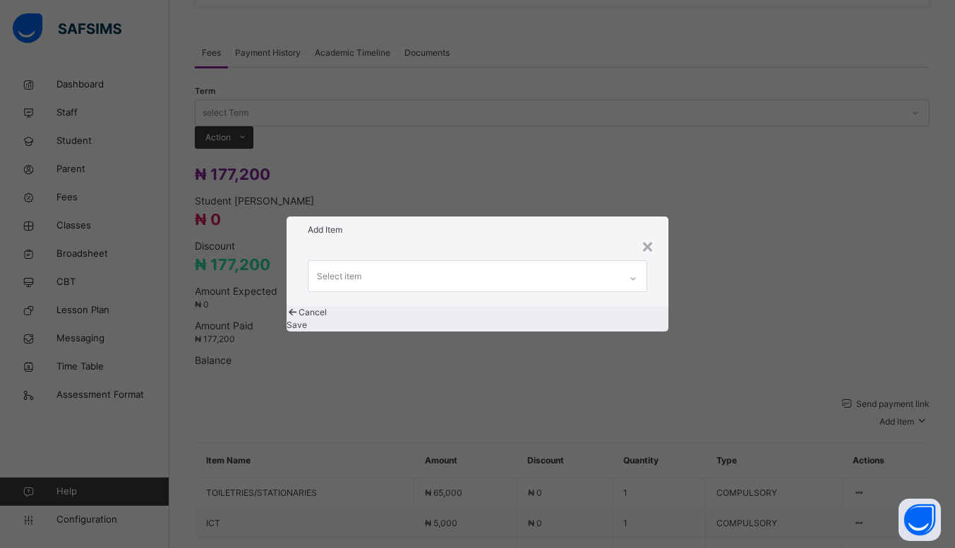
click at [707, 191] on div "× Add Item Select item Cancel Save" at bounding box center [477, 274] width 955 height 548
click at [648, 231] on div "×" at bounding box center [647, 246] width 13 height 30
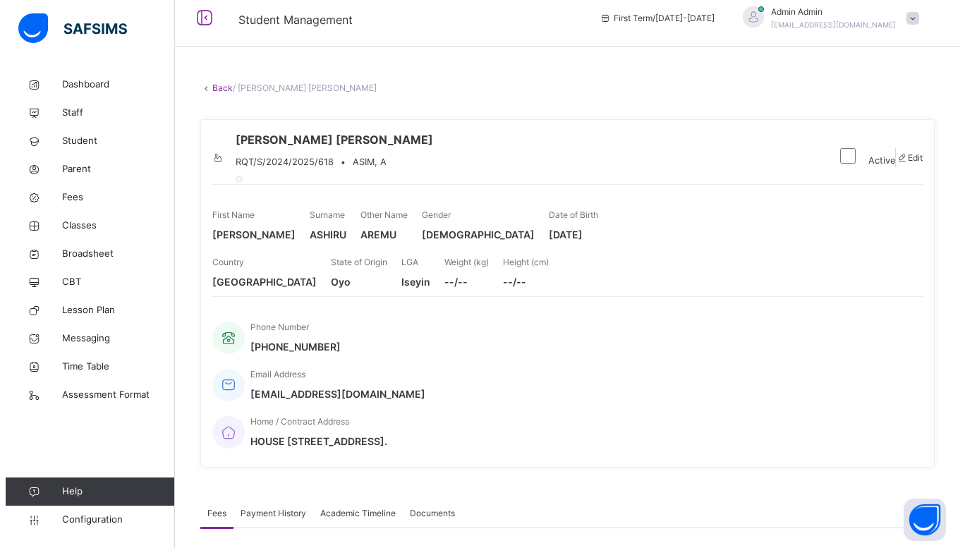
scroll to position [0, 0]
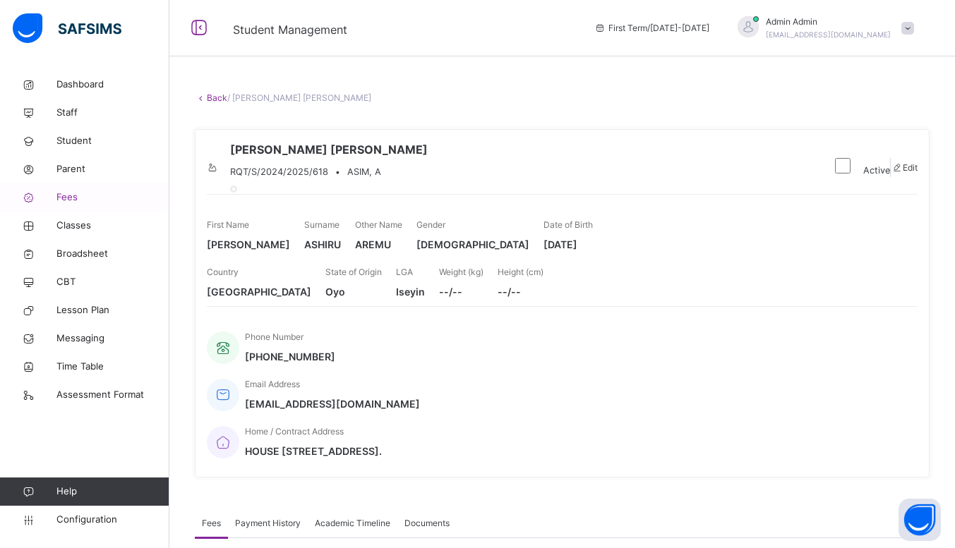
click at [85, 196] on span "Fees" at bounding box center [112, 198] width 113 height 14
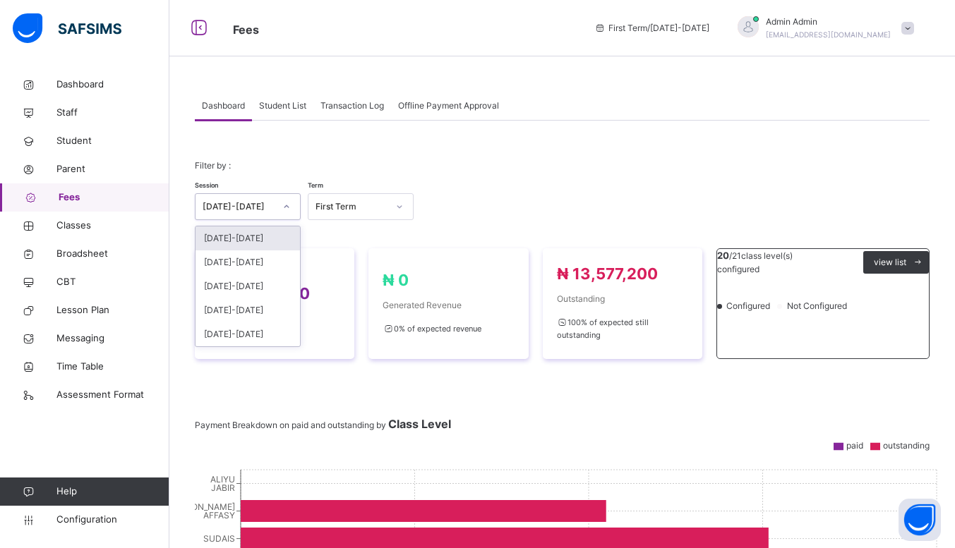
click at [277, 206] on div at bounding box center [286, 206] width 24 height 23
click at [243, 268] on div "[DATE]-[DATE]" at bounding box center [247, 262] width 104 height 24
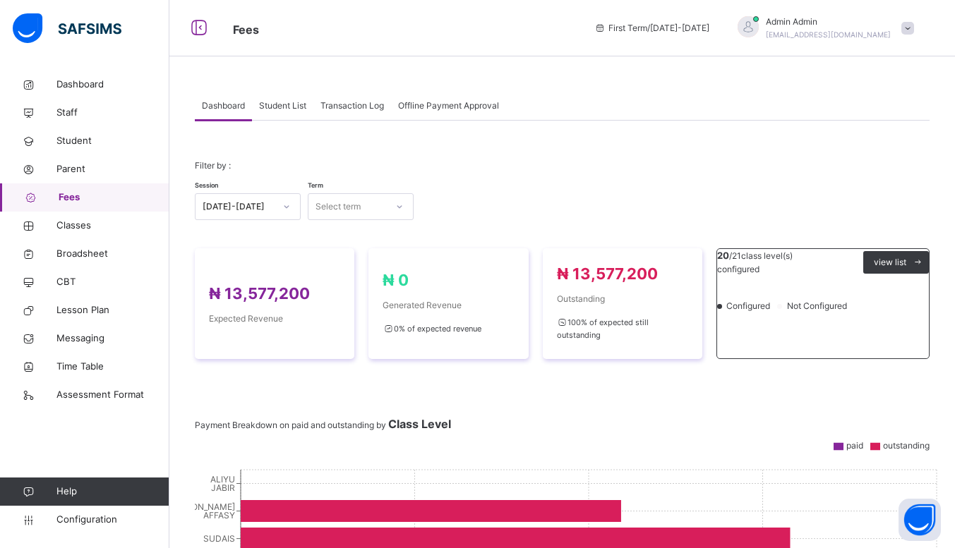
click at [298, 99] on span "Student List" at bounding box center [282, 105] width 47 height 13
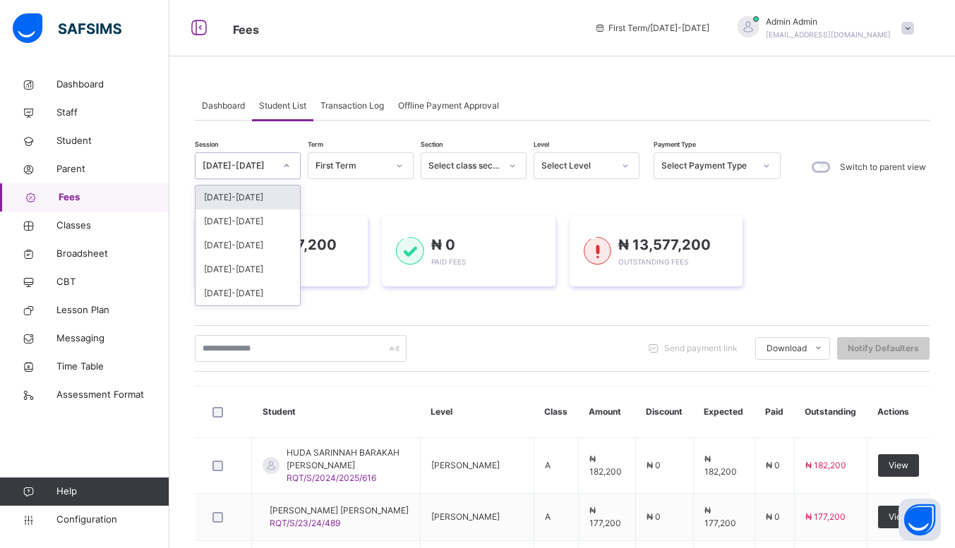
click at [285, 170] on div at bounding box center [286, 166] width 24 height 23
click at [255, 229] on div "[DATE]-[DATE]" at bounding box center [247, 222] width 104 height 24
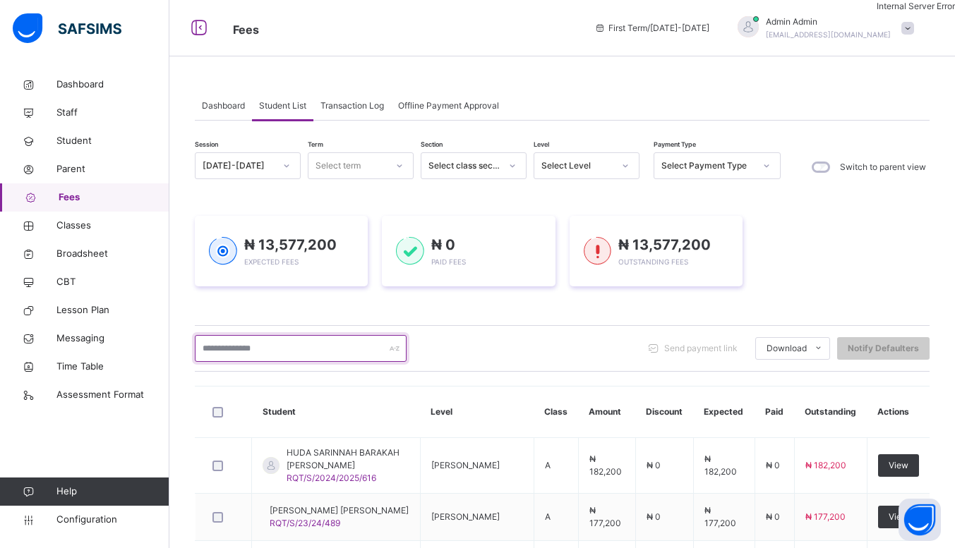
click at [250, 346] on input "text" at bounding box center [301, 348] width 212 height 27
type input "*****"
click at [571, 10] on div "Fees First Term / [DATE]-[DATE] Admin Admin [EMAIL_ADDRESS][DOMAIN_NAME]" at bounding box center [477, 28] width 955 height 56
click at [866, 19] on span "Admin Admin" at bounding box center [828, 22] width 125 height 13
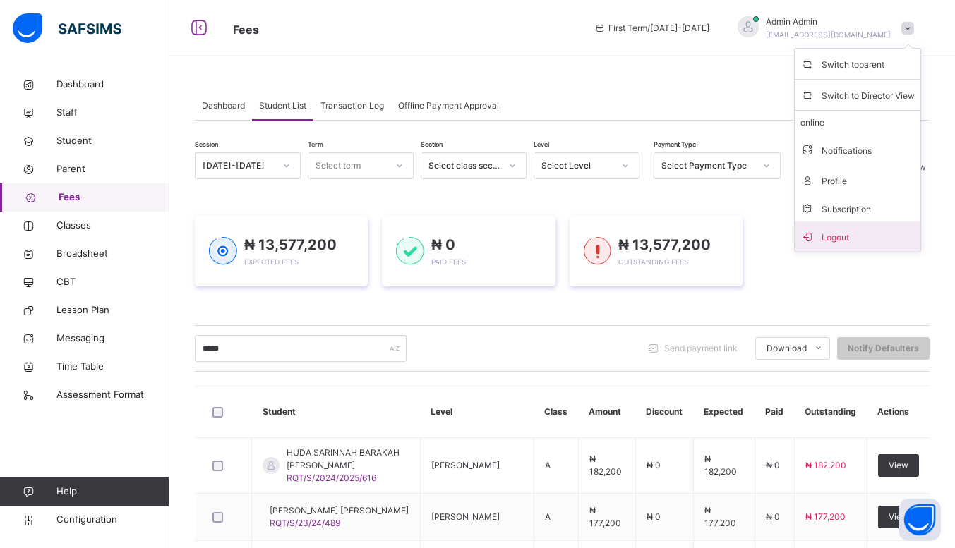
click at [855, 229] on span "Logout" at bounding box center [857, 236] width 114 height 19
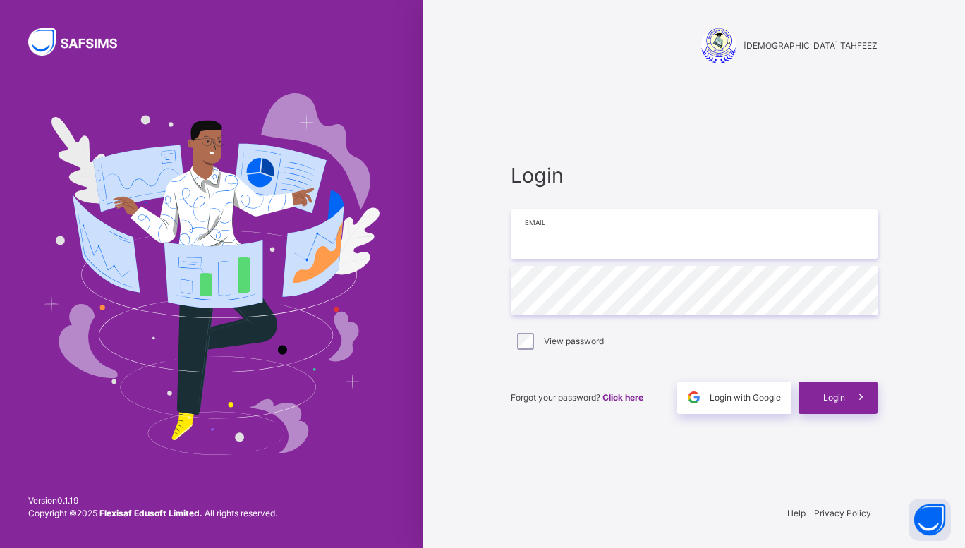
type input "**********"
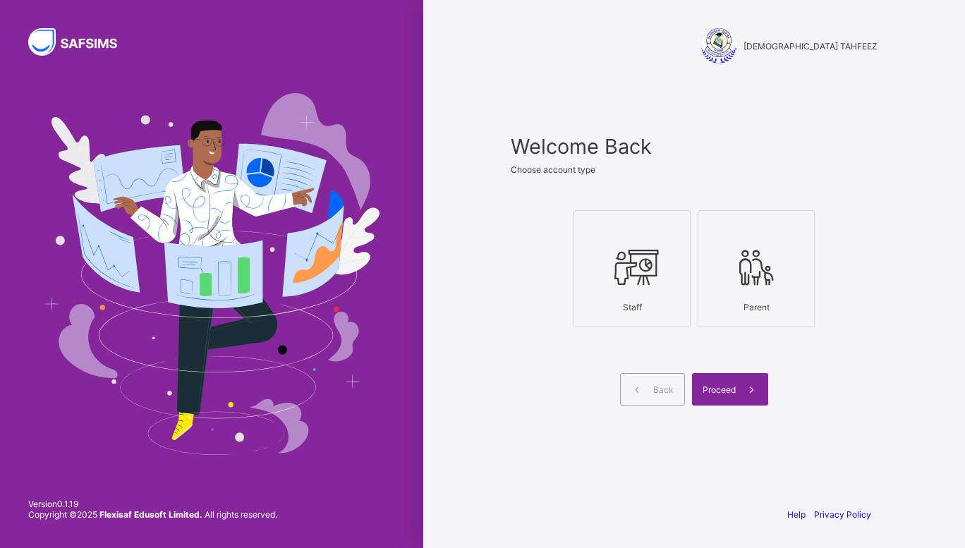
click at [665, 253] on div at bounding box center [632, 267] width 102 height 56
click at [761, 396] on span at bounding box center [752, 389] width 32 height 32
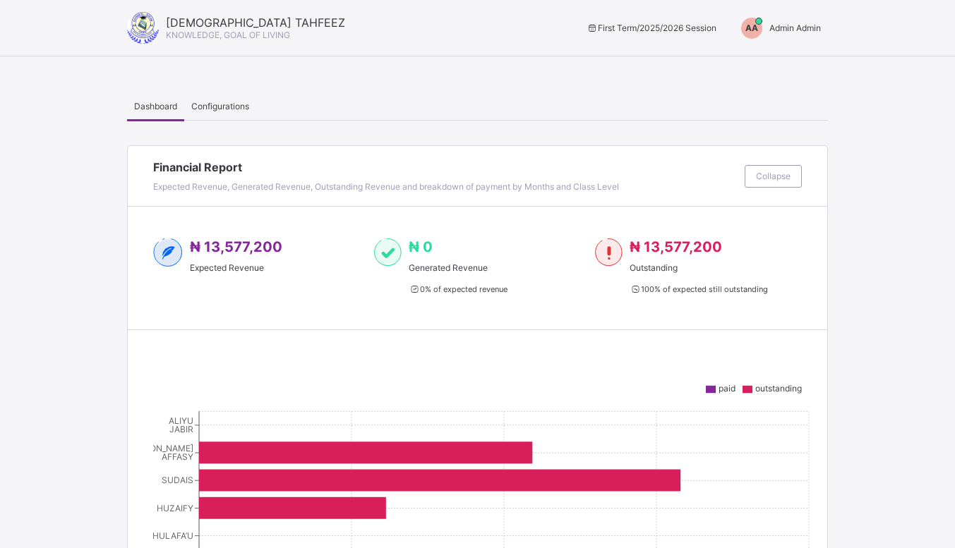
click at [794, 27] on span "Admin Admin" at bounding box center [795, 28] width 52 height 11
click at [761, 57] on span "Switch to Admin View" at bounding box center [767, 60] width 107 height 16
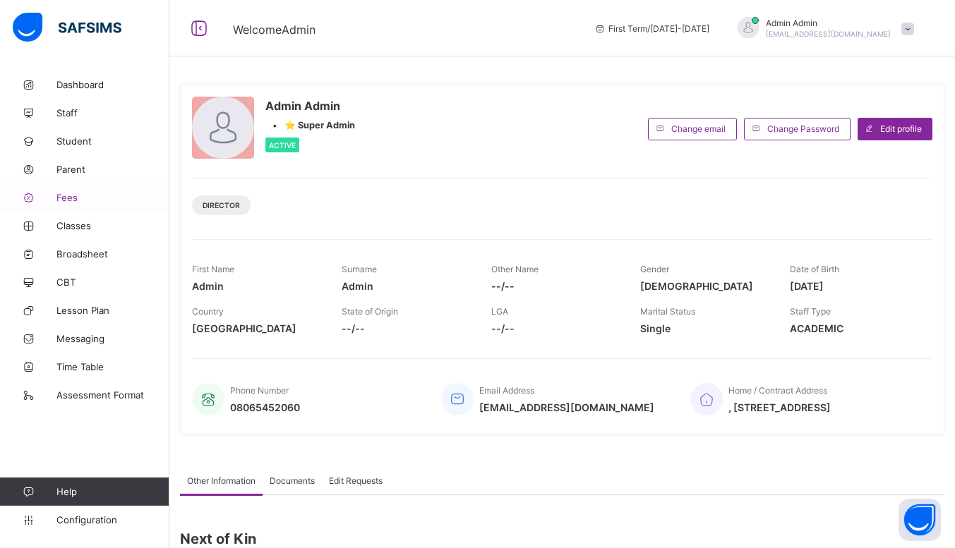
click at [101, 195] on span "Fees" at bounding box center [112, 197] width 113 height 11
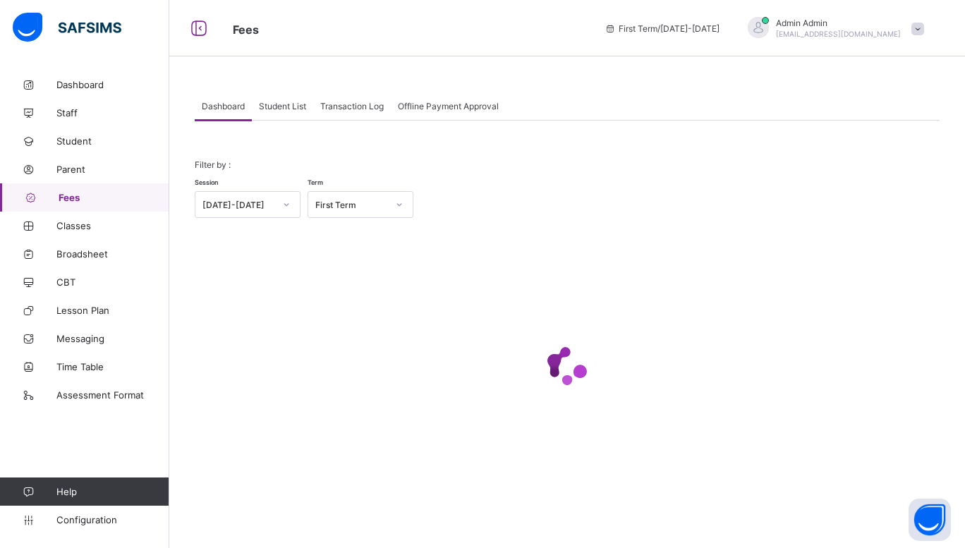
click at [278, 107] on span "Student List" at bounding box center [282, 106] width 47 height 11
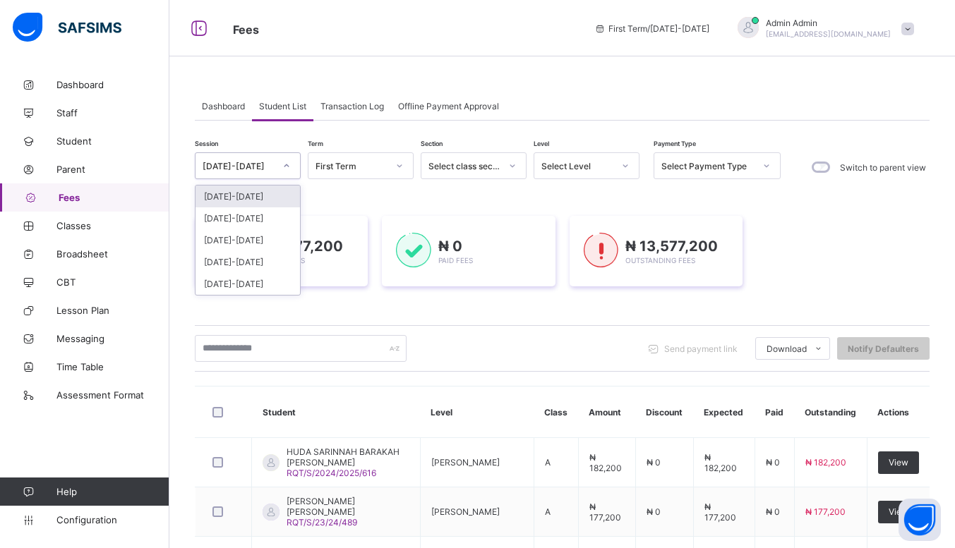
click at [278, 171] on div at bounding box center [286, 166] width 24 height 23
click at [247, 222] on div "[DATE]-[DATE]" at bounding box center [247, 218] width 104 height 22
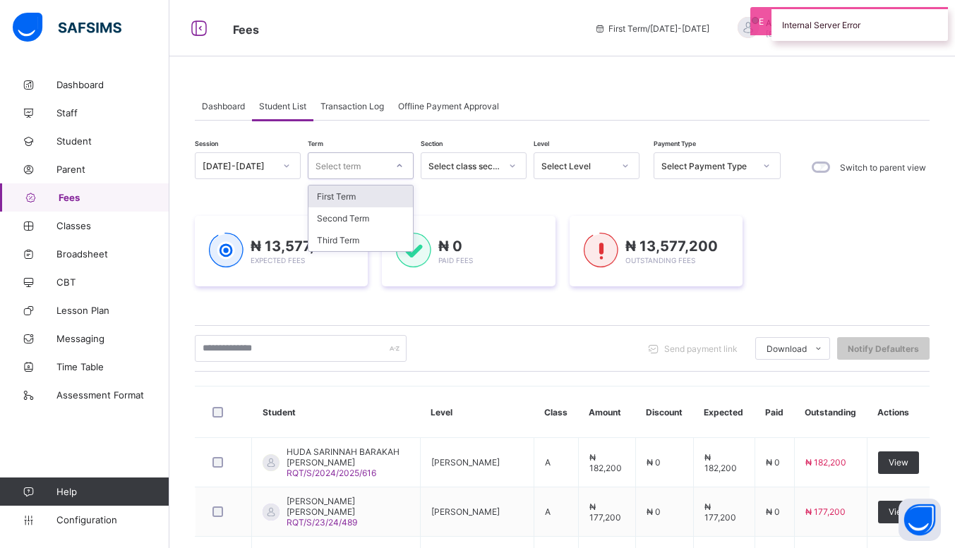
click at [387, 169] on div at bounding box center [399, 166] width 24 height 23
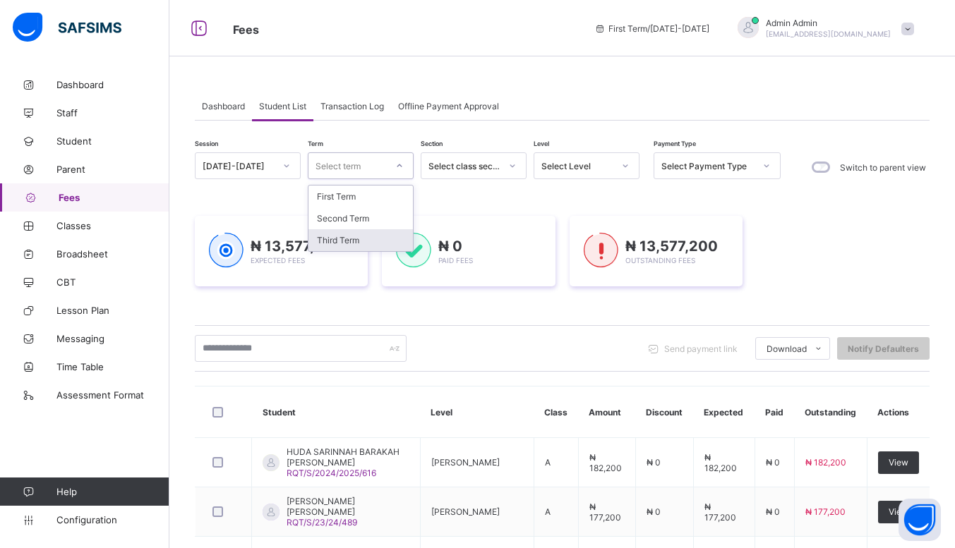
click at [356, 233] on div "Third Term" at bounding box center [360, 240] width 104 height 22
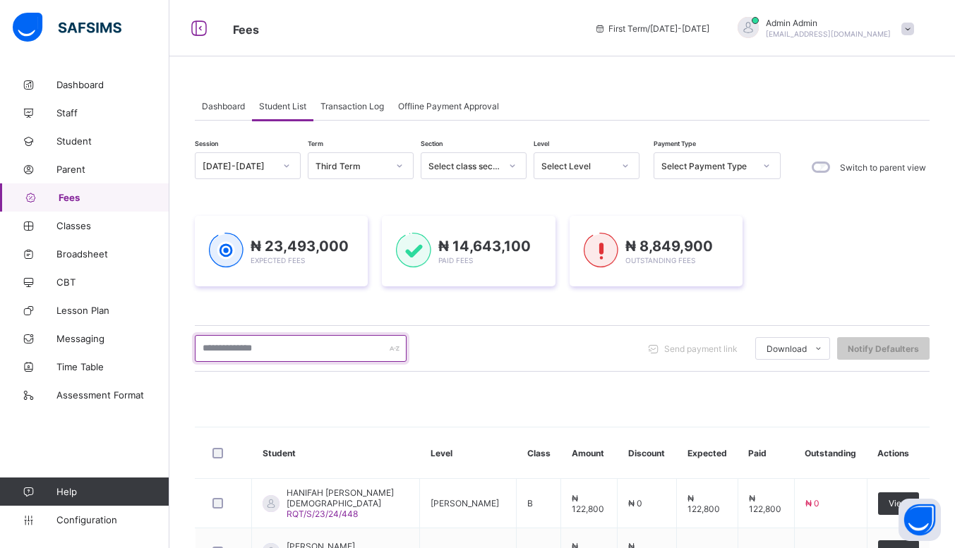
click at [250, 347] on input "text" at bounding box center [301, 348] width 212 height 27
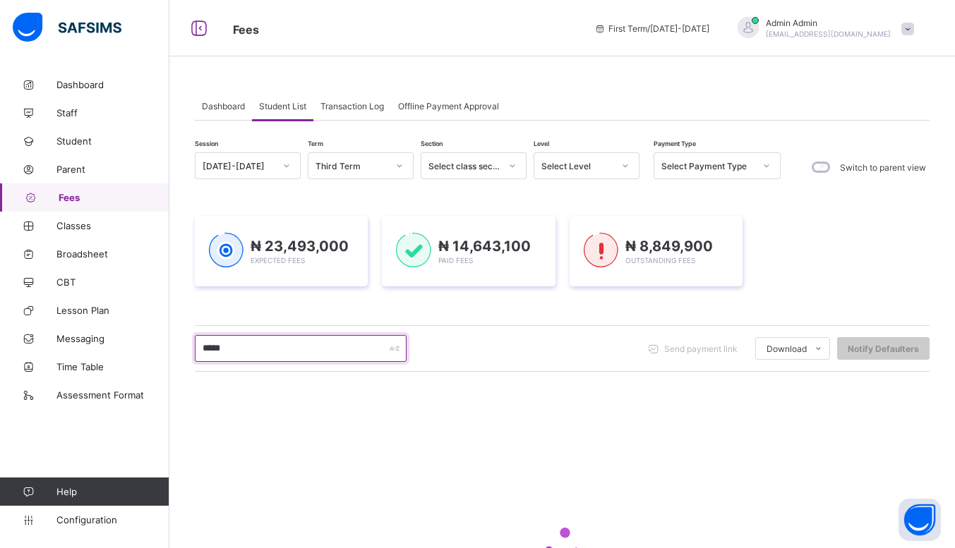
type input "*****"
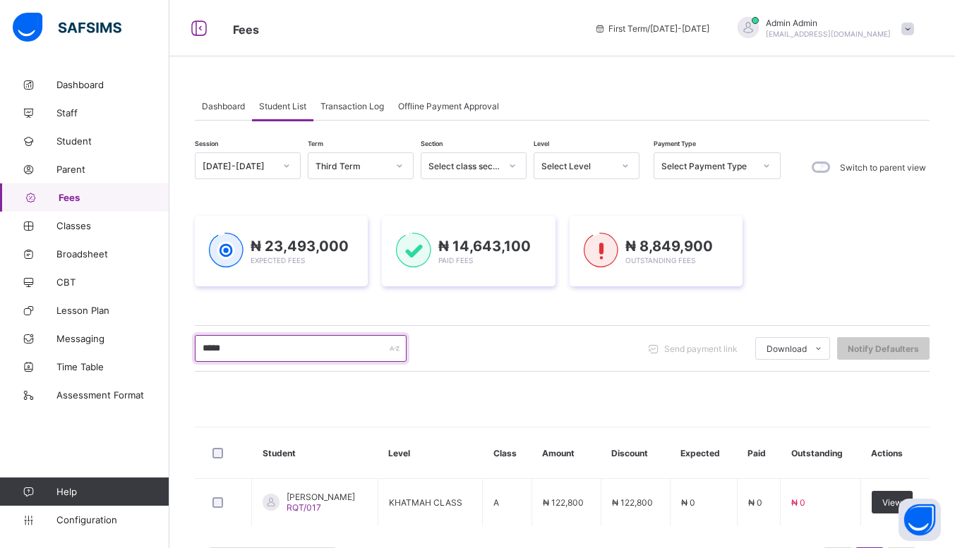
scroll to position [63, 0]
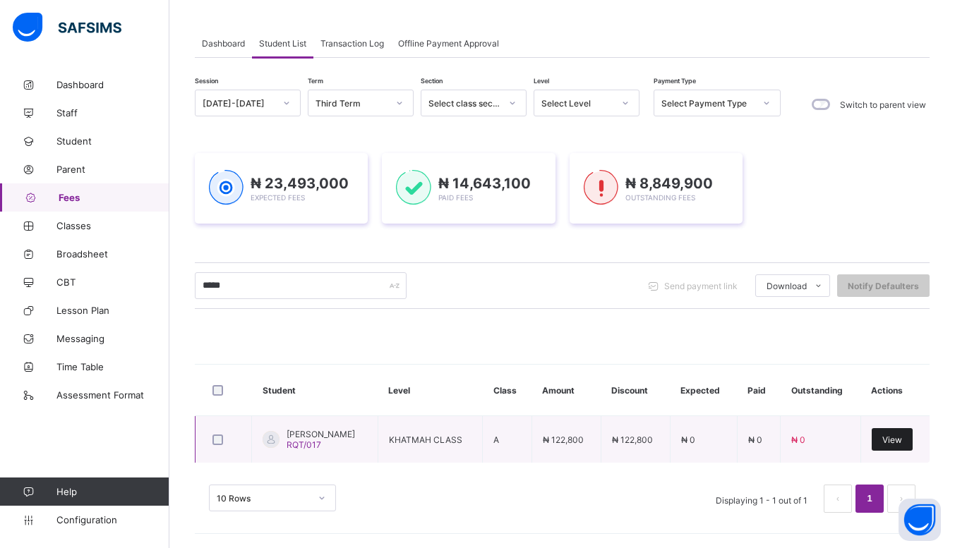
click at [902, 441] on span "View" at bounding box center [892, 440] width 20 height 11
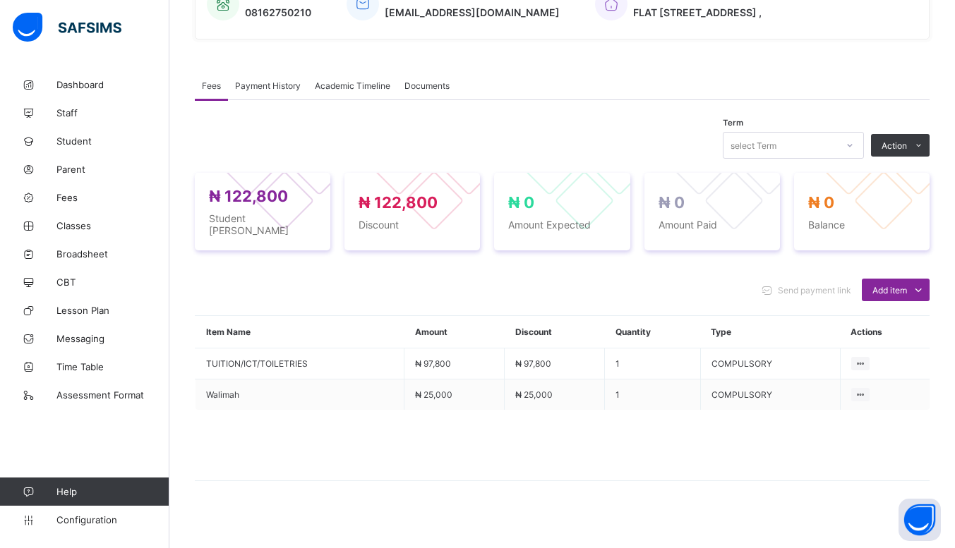
scroll to position [377, 0]
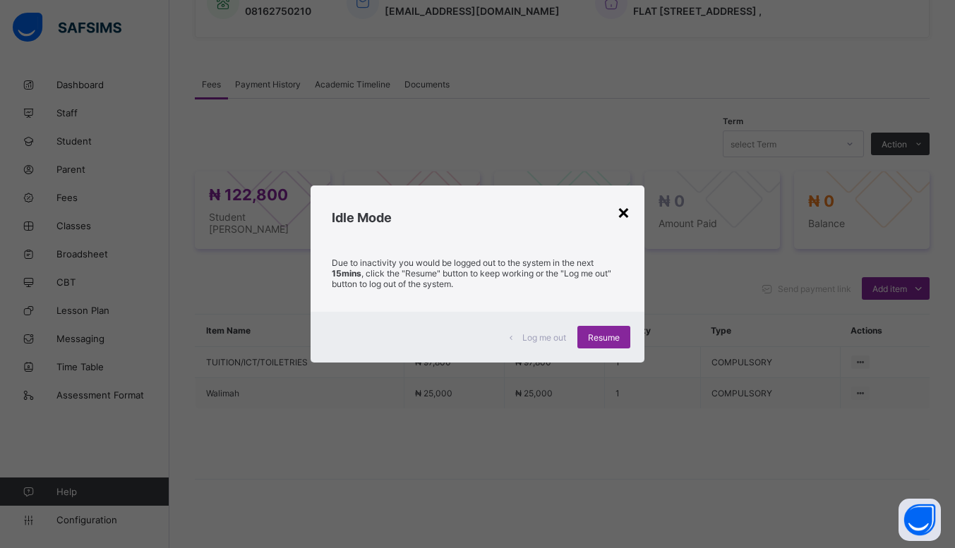
click at [624, 205] on div "×" at bounding box center [623, 212] width 13 height 24
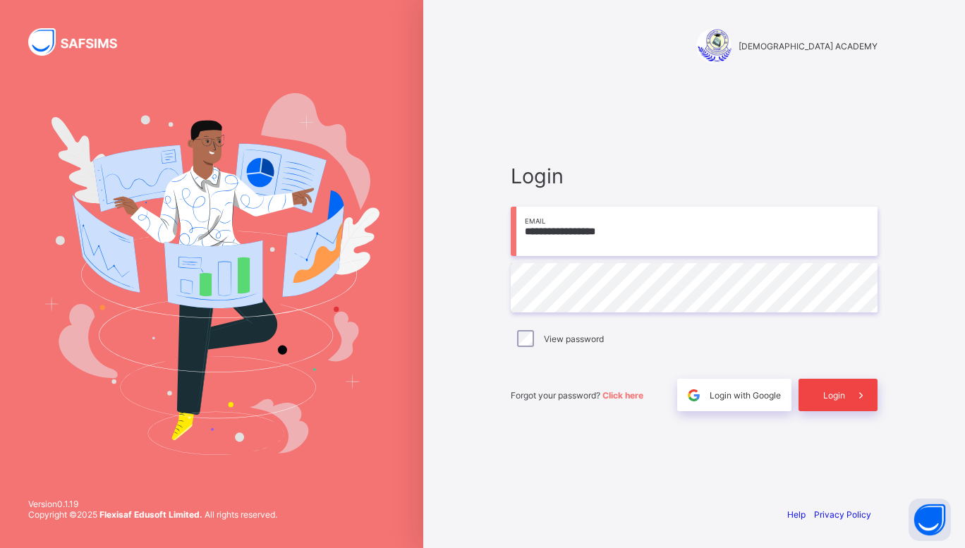
click at [848, 380] on span at bounding box center [861, 395] width 32 height 32
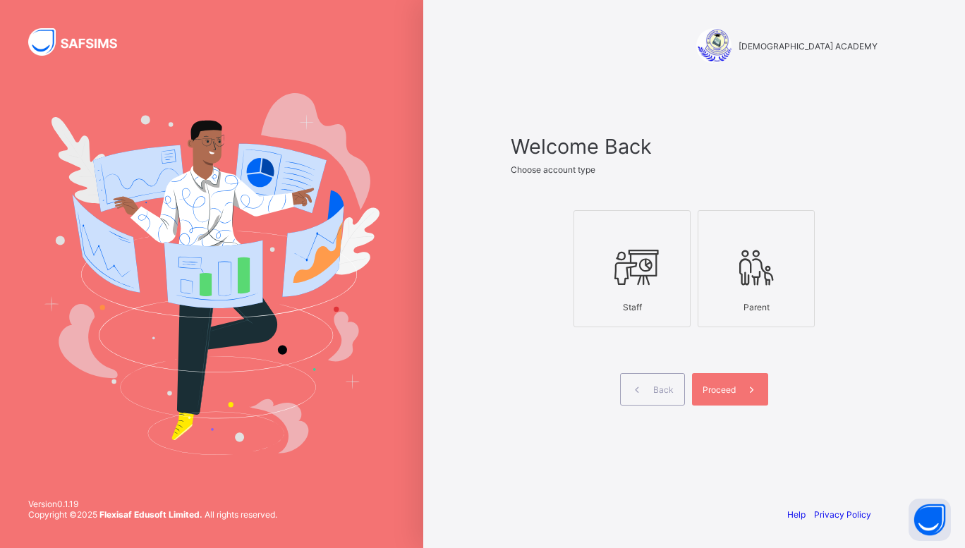
click at [666, 304] on div "Staff" at bounding box center [632, 307] width 102 height 25
click at [744, 392] on icon at bounding box center [751, 389] width 15 height 13
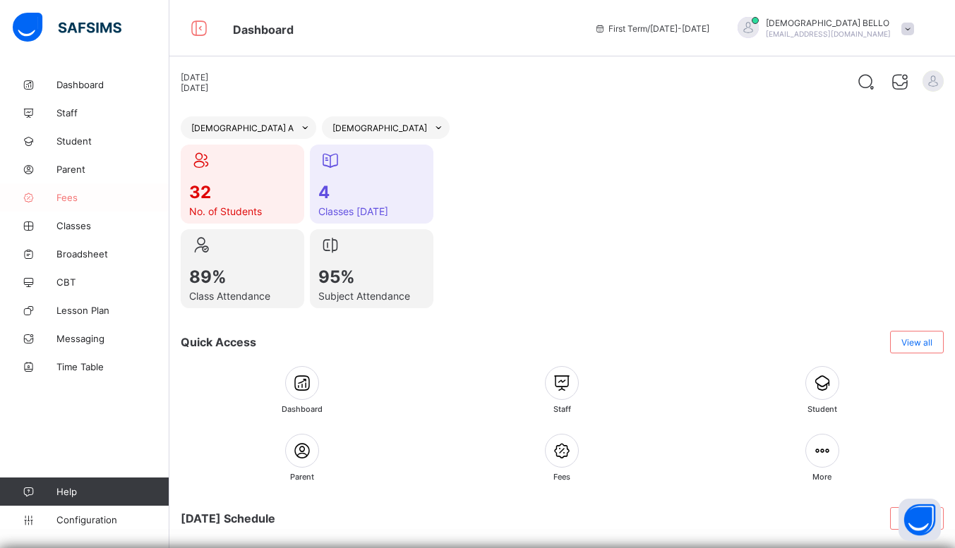
click at [60, 193] on span "Fees" at bounding box center [112, 197] width 113 height 11
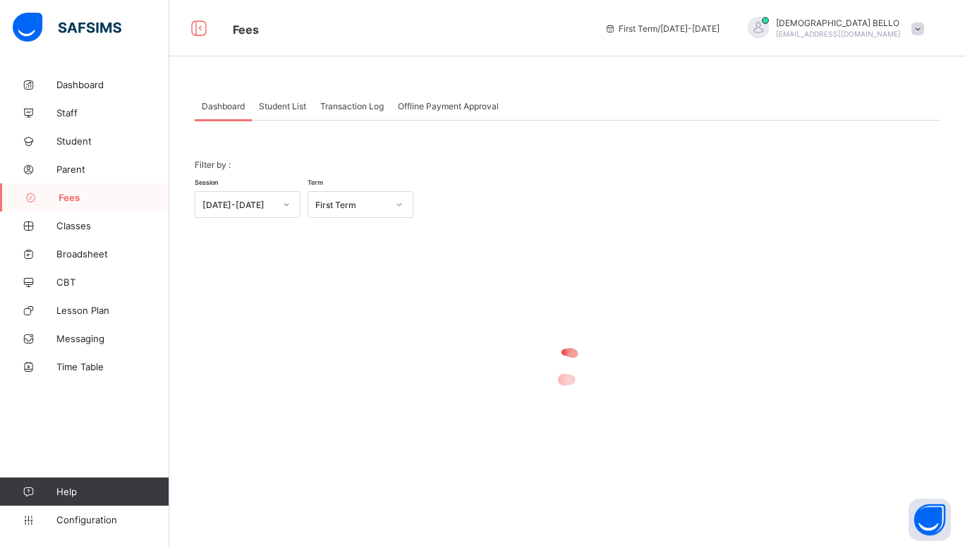
click at [294, 107] on span "Student List" at bounding box center [282, 106] width 47 height 11
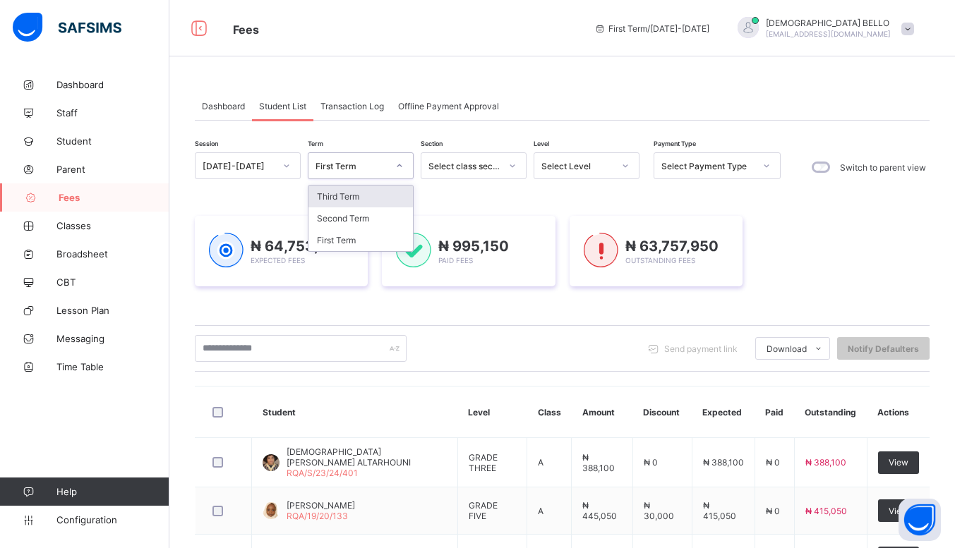
click at [389, 167] on div at bounding box center [399, 166] width 24 height 23
click at [399, 302] on div "₦ 64,753,100 Expected Fees ₦ 995,150 Paid Fees ₦ 63,757,950 Outstanding Fees" at bounding box center [562, 251] width 734 height 113
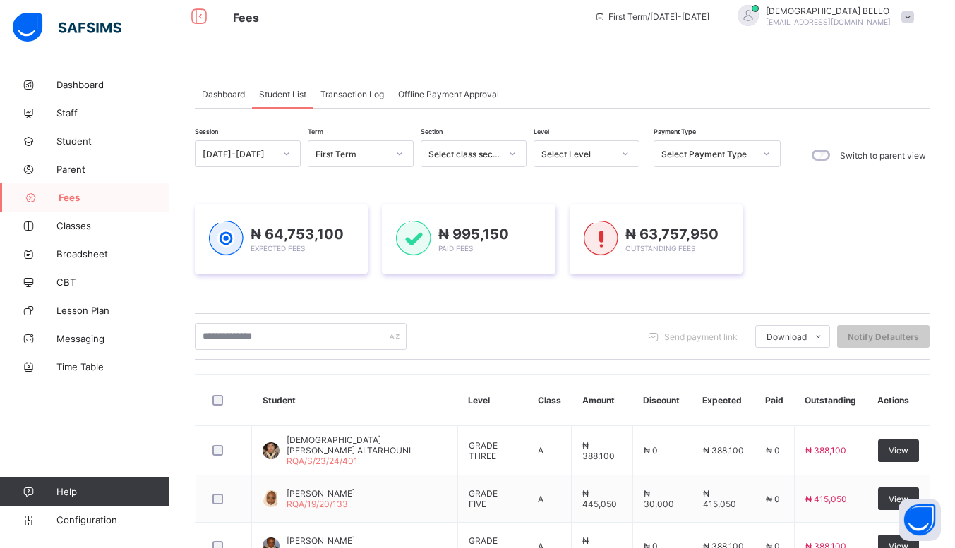
scroll to position [2, 0]
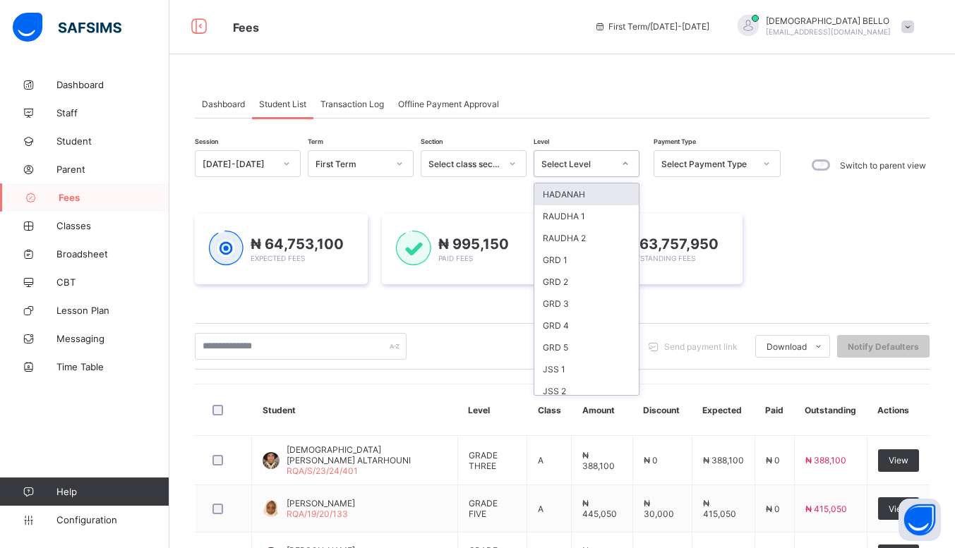
click at [619, 168] on div at bounding box center [625, 163] width 24 height 23
click at [581, 322] on div "GRD 4" at bounding box center [586, 326] width 104 height 22
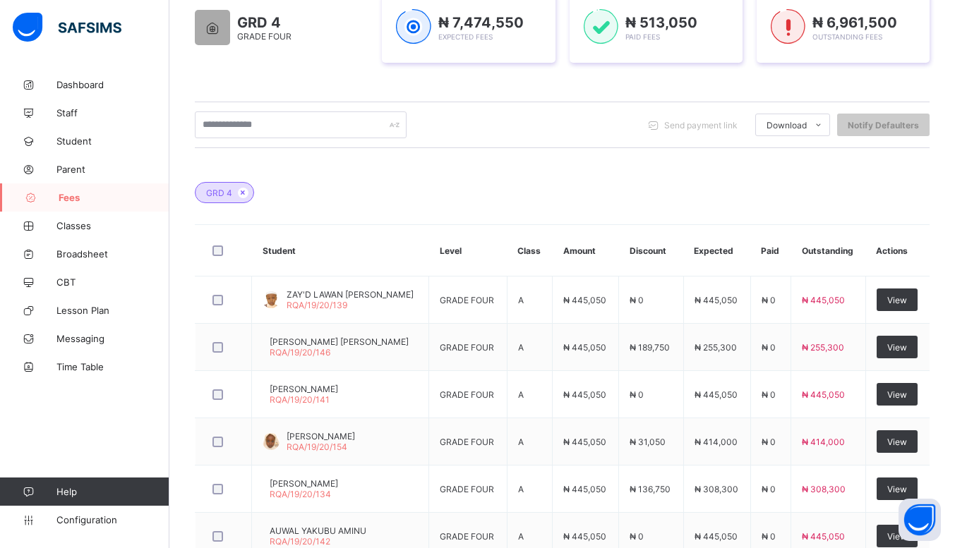
scroll to position [264, 0]
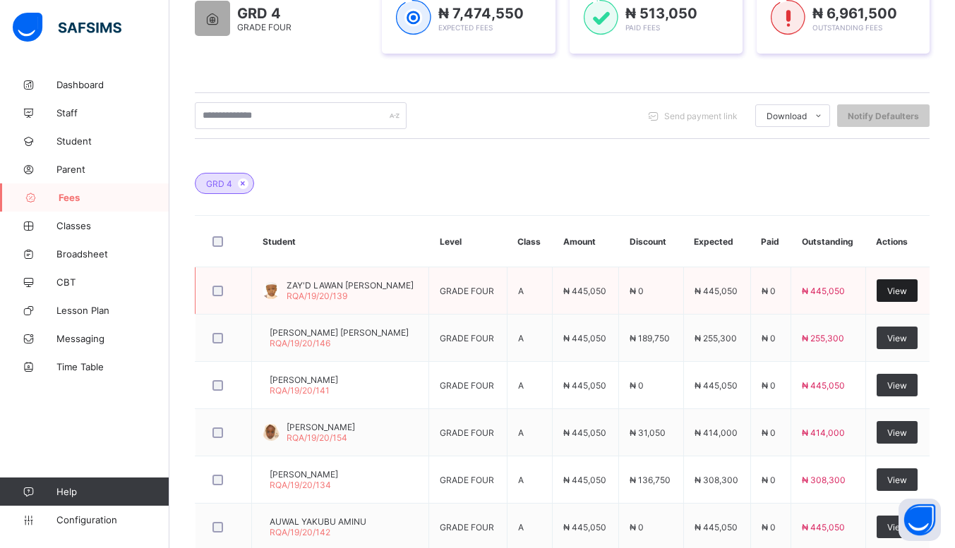
click at [907, 289] on span "View" at bounding box center [897, 291] width 20 height 11
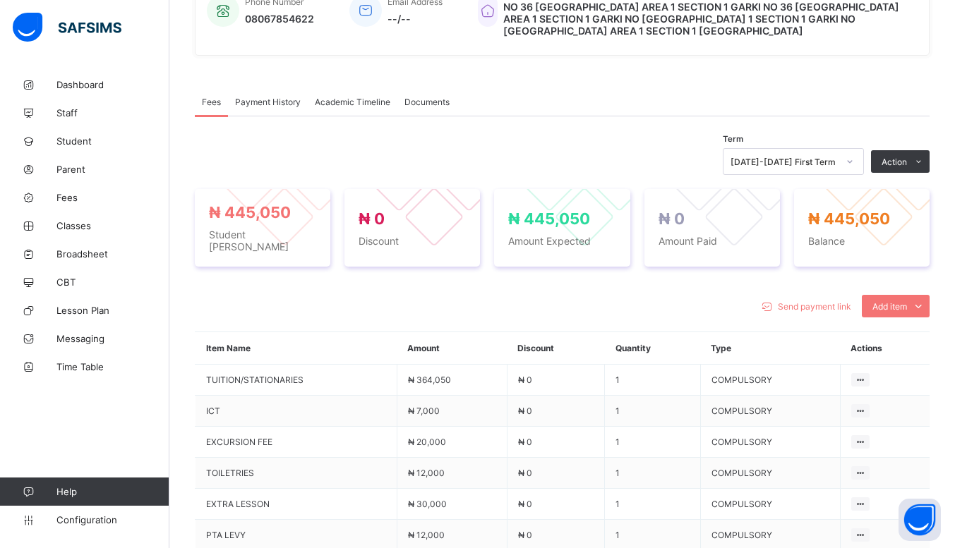
scroll to position [519, 0]
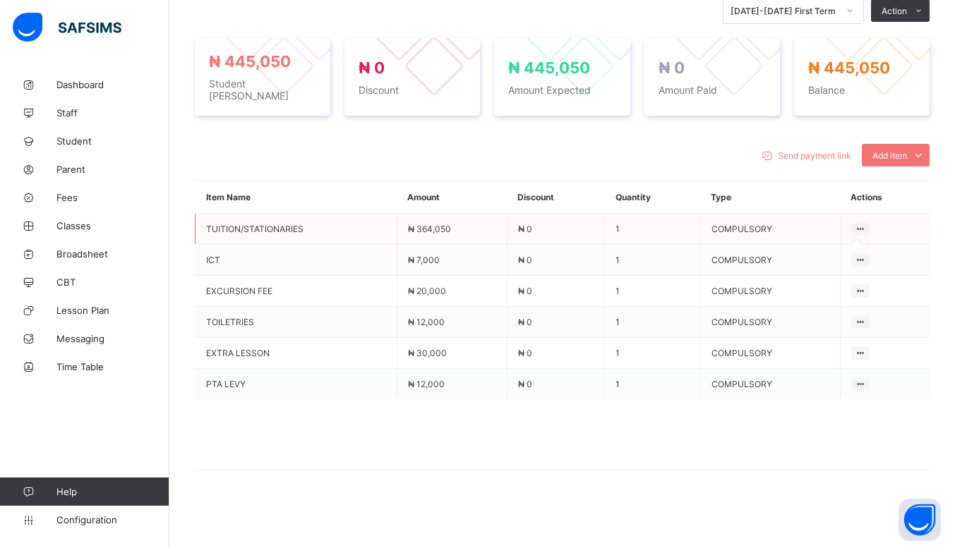
click at [866, 228] on icon at bounding box center [860, 229] width 12 height 11
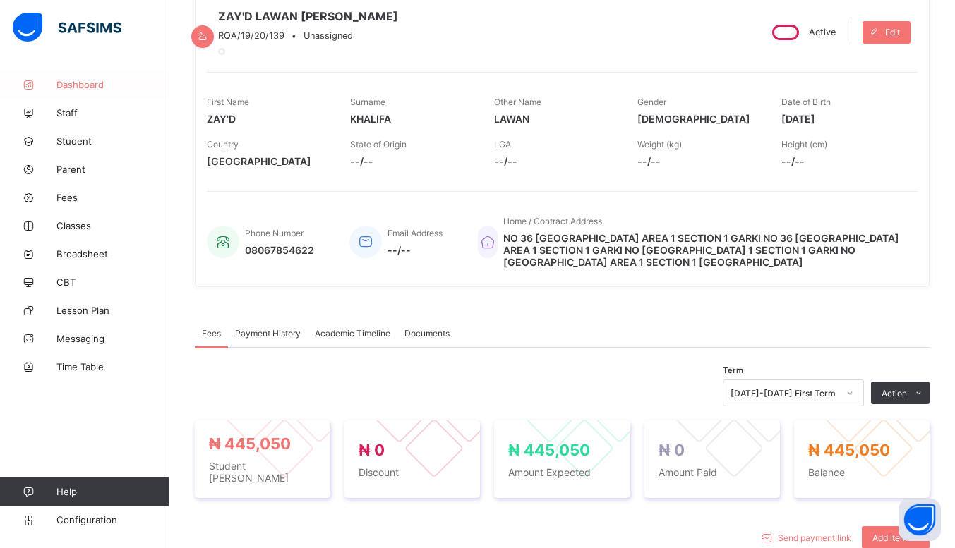
scroll to position [0, 0]
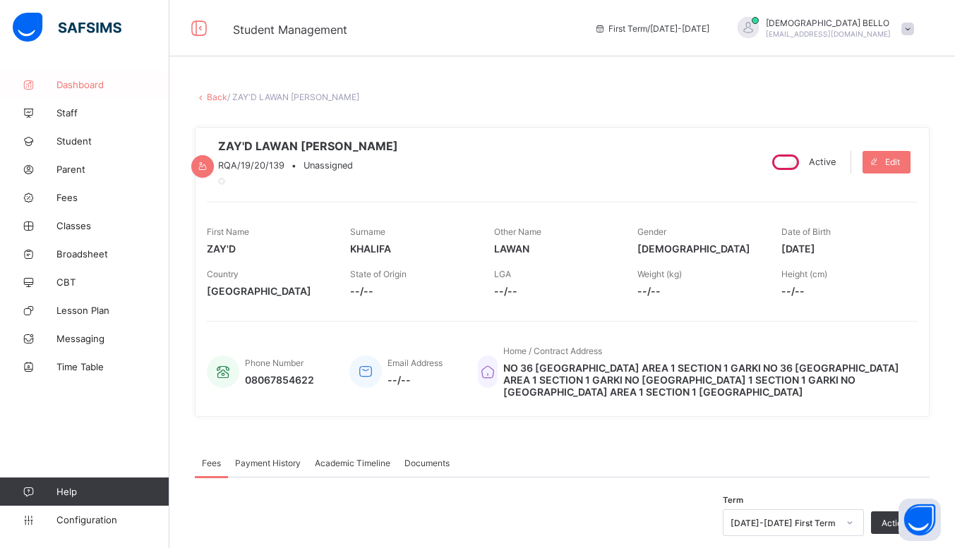
click at [78, 75] on link "Dashboard" at bounding box center [84, 85] width 169 height 28
